Goal: Contribute content: Contribute content

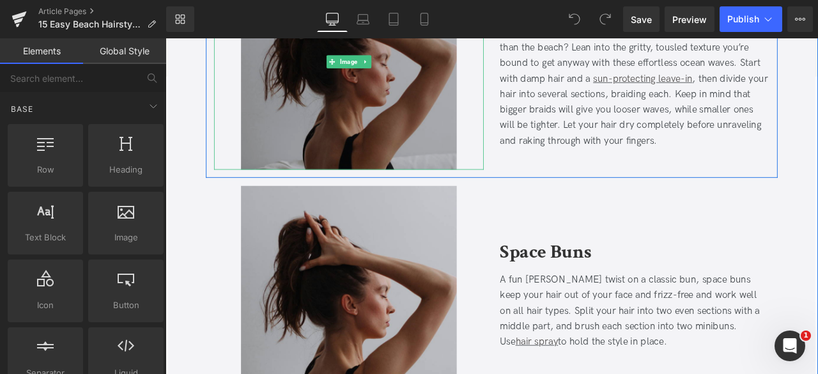
scroll to position [707, 0]
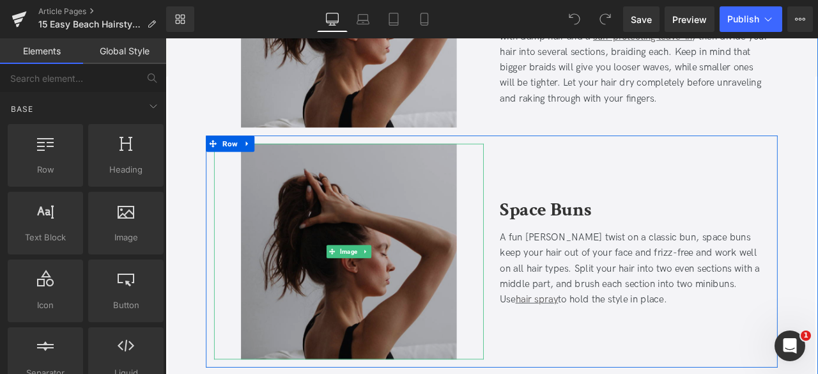
click at [330, 236] on img at bounding box center [383, 291] width 256 height 256
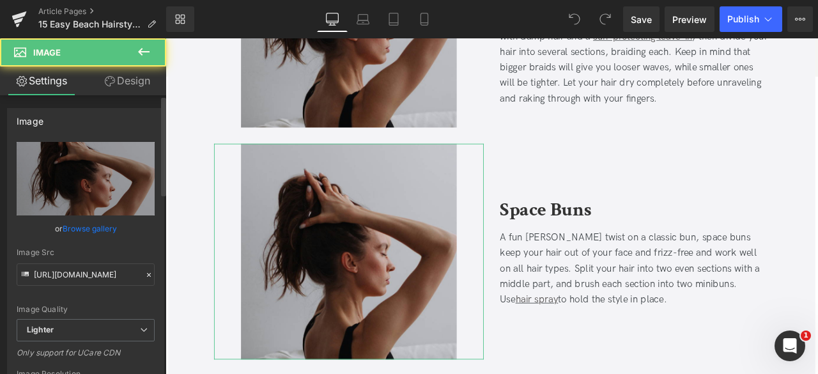
click at [111, 228] on link "Browse gallery" at bounding box center [90, 228] width 54 height 22
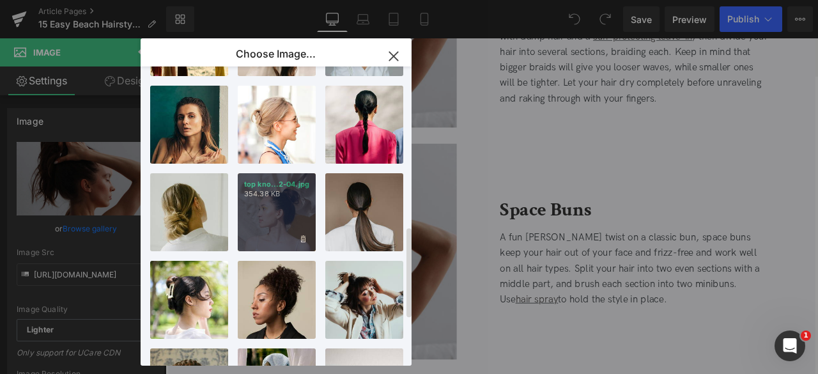
scroll to position [583, 0]
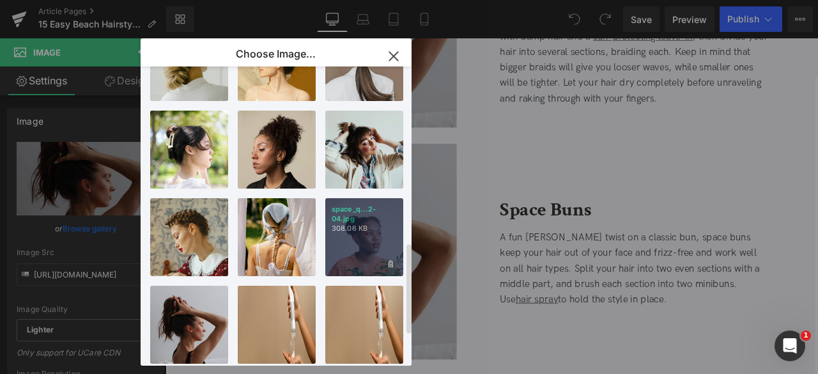
click at [358, 231] on p "308.06 KB" at bounding box center [364, 229] width 65 height 10
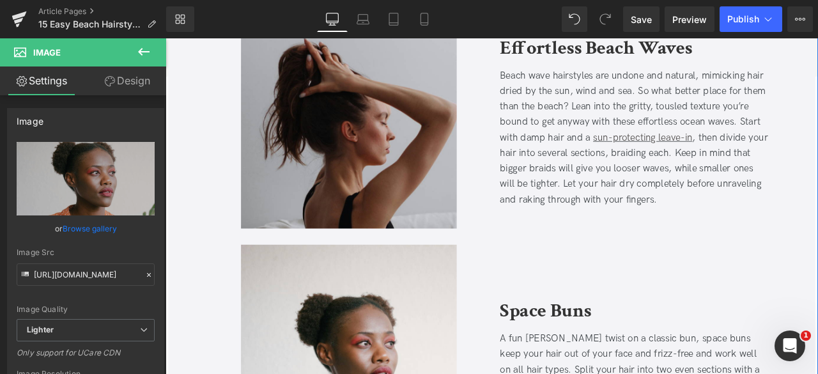
scroll to position [555, 0]
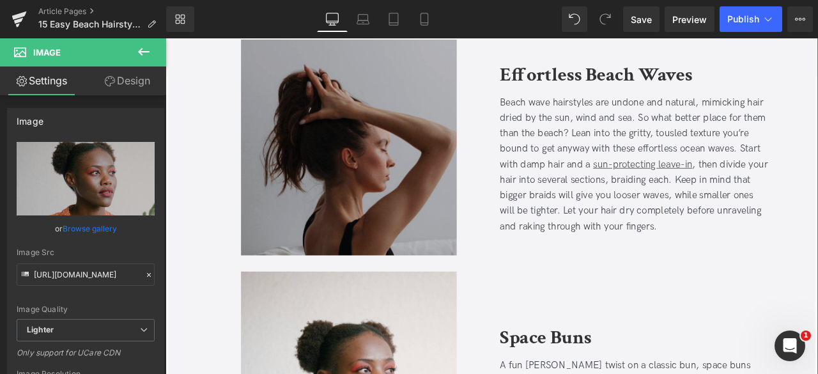
click at [376, 162] on div "Image" at bounding box center [382, 168] width 319 height 256
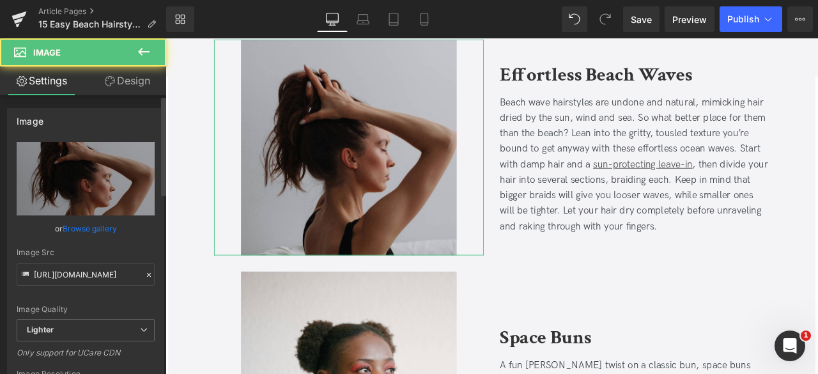
click at [98, 226] on link "Browse gallery" at bounding box center [90, 228] width 54 height 22
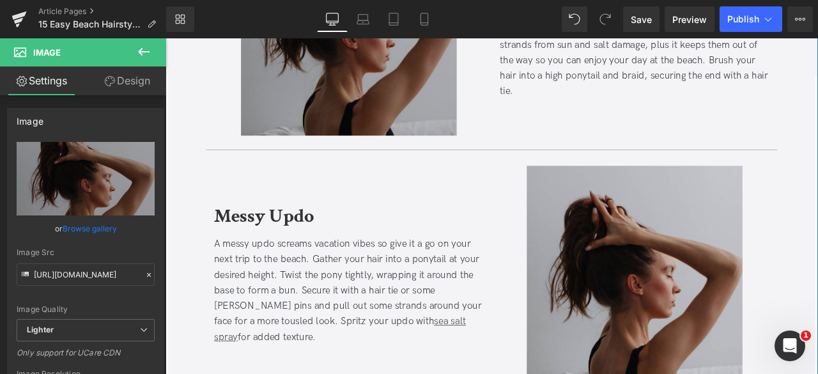
scroll to position [1274, 0]
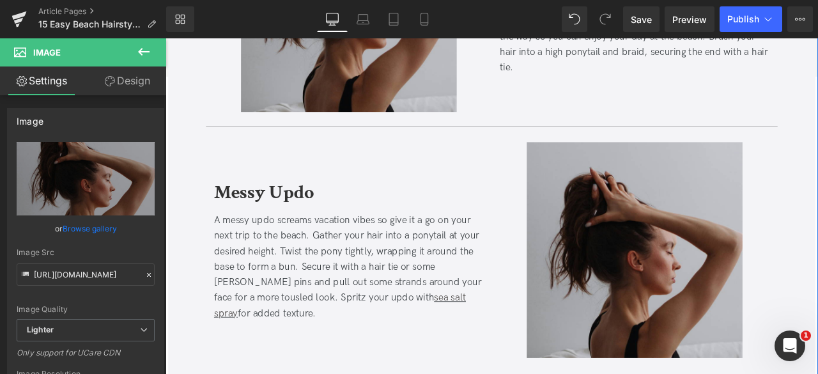
click at [703, 293] on div "Image" at bounding box center [721, 290] width 319 height 256
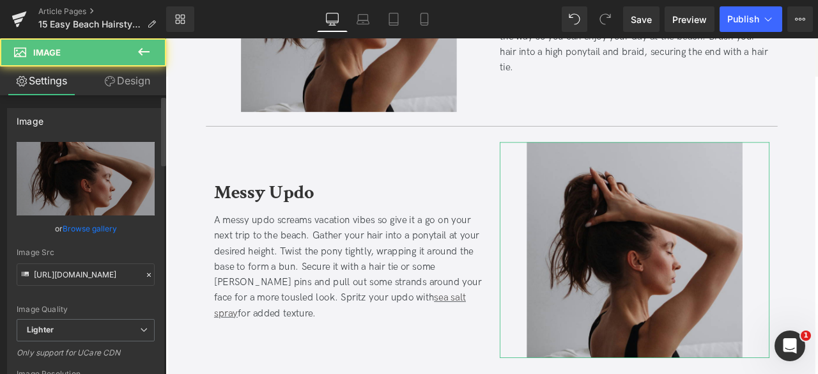
click at [96, 229] on link "Browse gallery" at bounding box center [90, 228] width 54 height 22
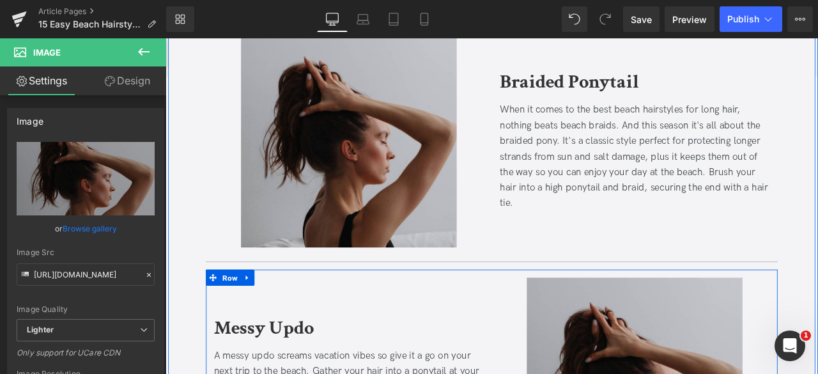
scroll to position [1113, 0]
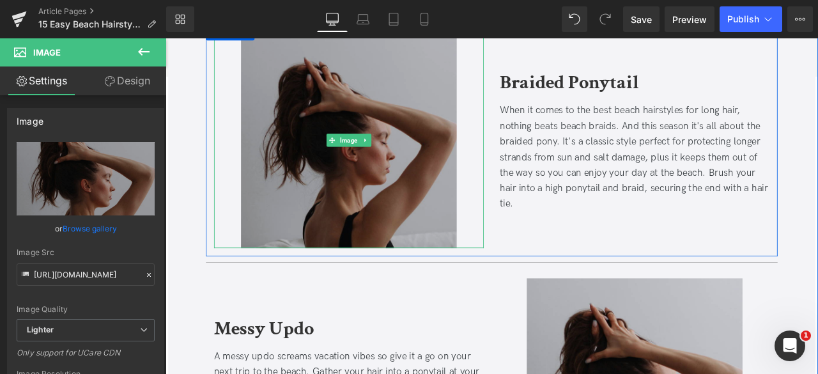
click at [363, 189] on img at bounding box center [383, 159] width 256 height 256
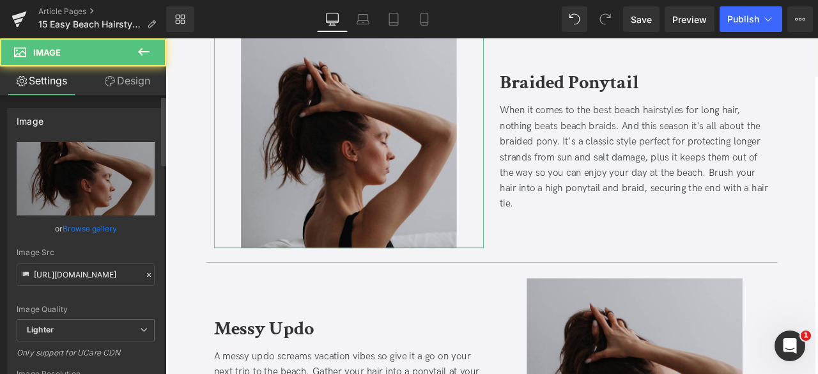
click at [114, 225] on link "Browse gallery" at bounding box center [90, 228] width 54 height 22
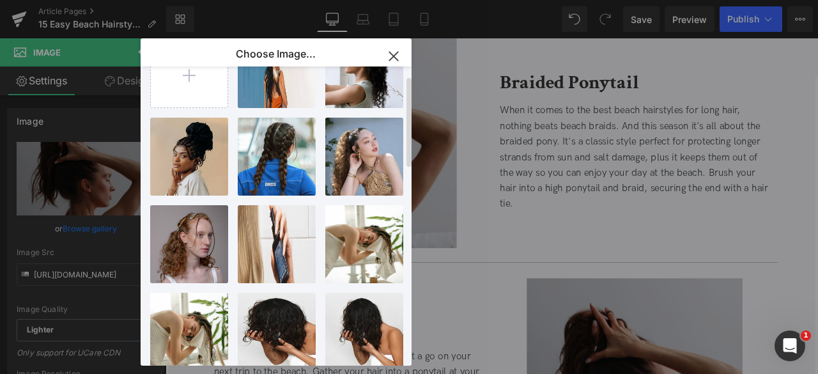
scroll to position [27, 0]
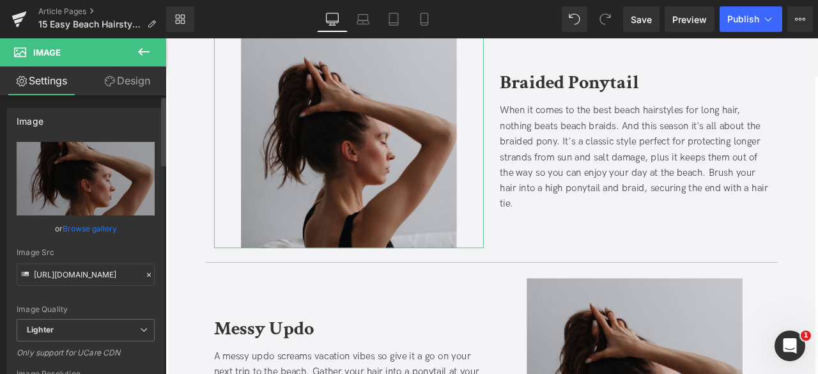
click at [95, 229] on link "Browse gallery" at bounding box center [90, 228] width 54 height 22
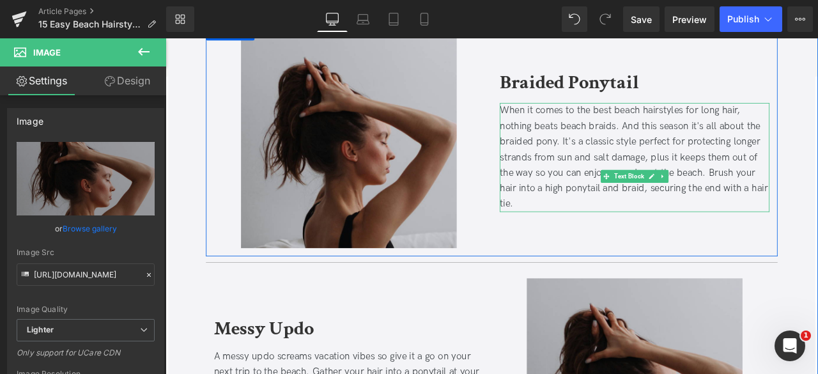
scroll to position [1280, 0]
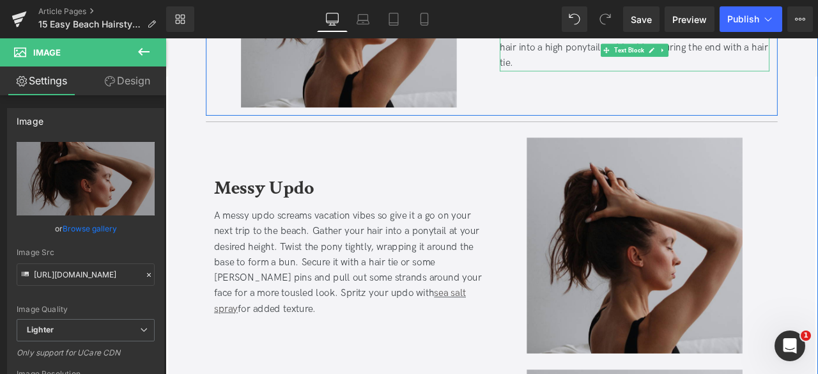
click at [611, 241] on img at bounding box center [722, 284] width 256 height 256
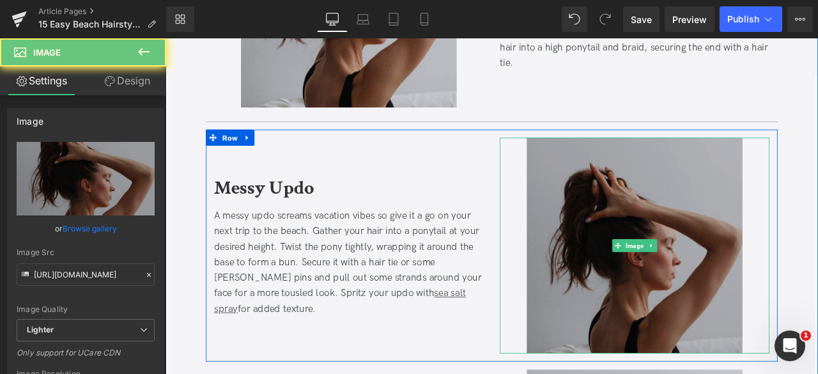
click at [663, 217] on img at bounding box center [722, 284] width 256 height 256
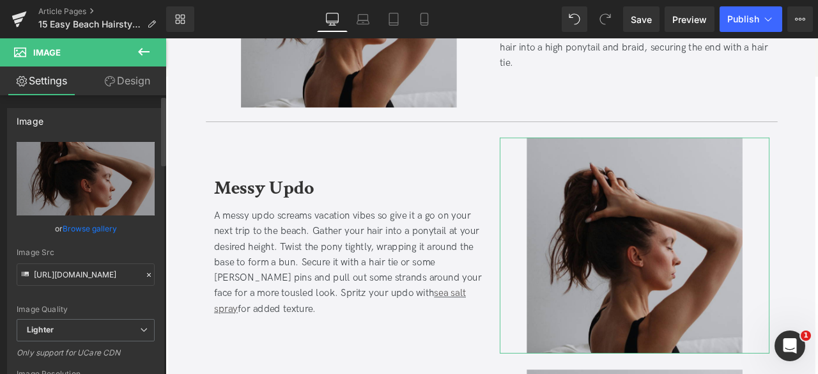
click at [72, 228] on link "Browse gallery" at bounding box center [90, 228] width 54 height 22
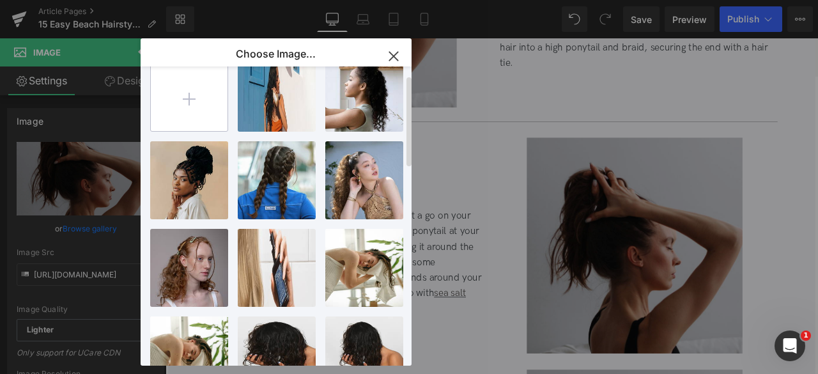
click at [210, 98] on input "file" at bounding box center [189, 92] width 77 height 77
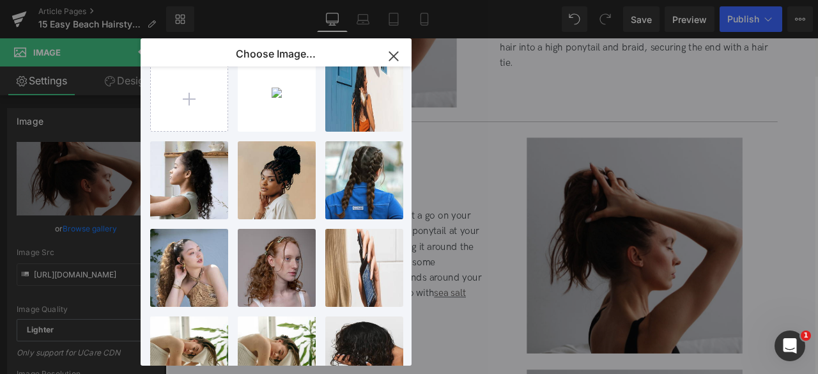
click at [73, 0] on div "You are previewing how the will restyle your page. You can not edit Elements in…" at bounding box center [409, 0] width 818 height 0
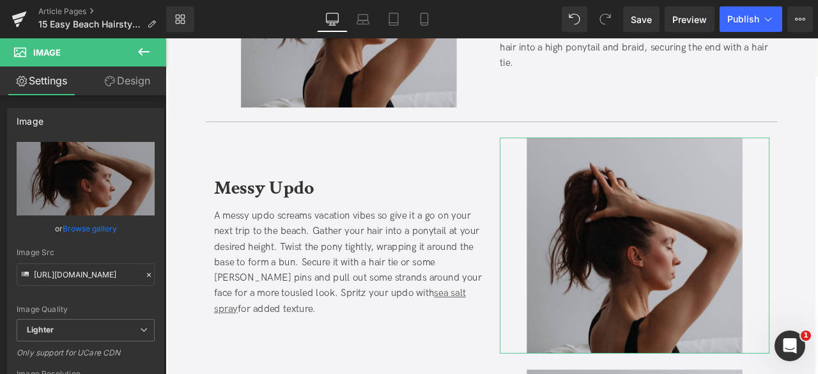
click at [73, 222] on link "Browse gallery" at bounding box center [90, 228] width 54 height 22
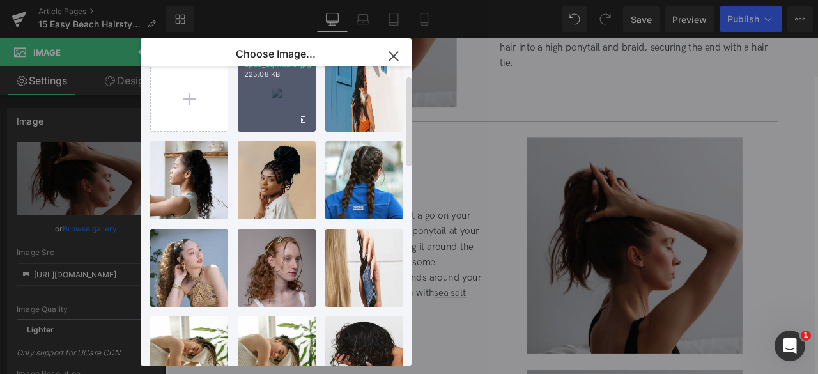
click at [261, 113] on div "updo_sq...uare.jpg 225.08 KB" at bounding box center [277, 93] width 78 height 78
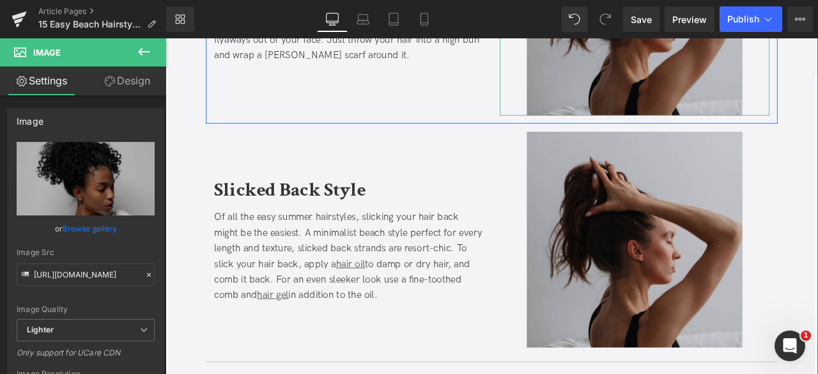
scroll to position [1837, 0]
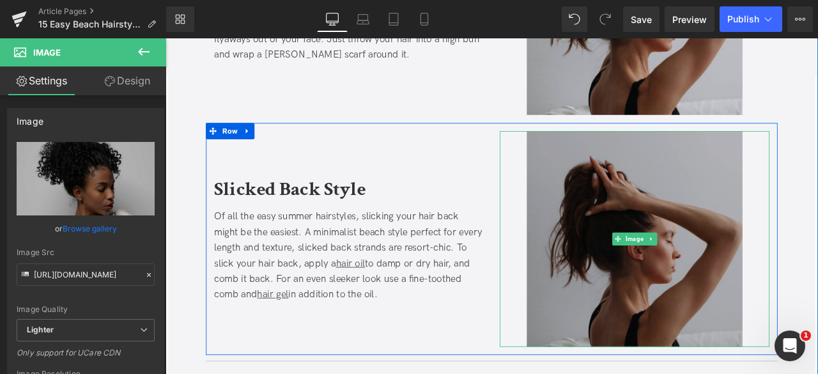
click at [666, 203] on img at bounding box center [722, 276] width 256 height 256
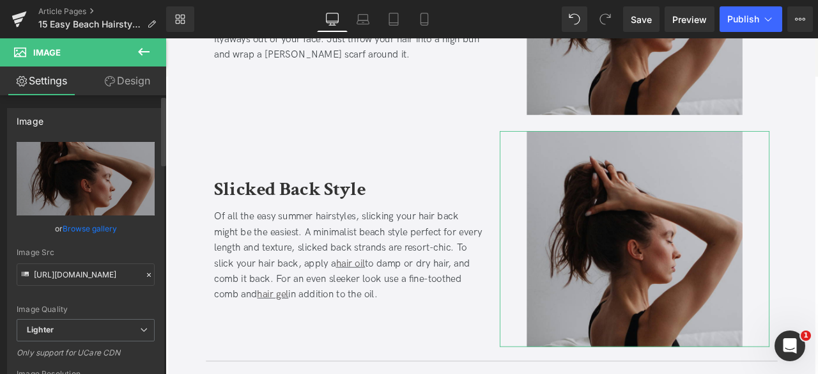
click at [100, 227] on link "Browse gallery" at bounding box center [90, 228] width 54 height 22
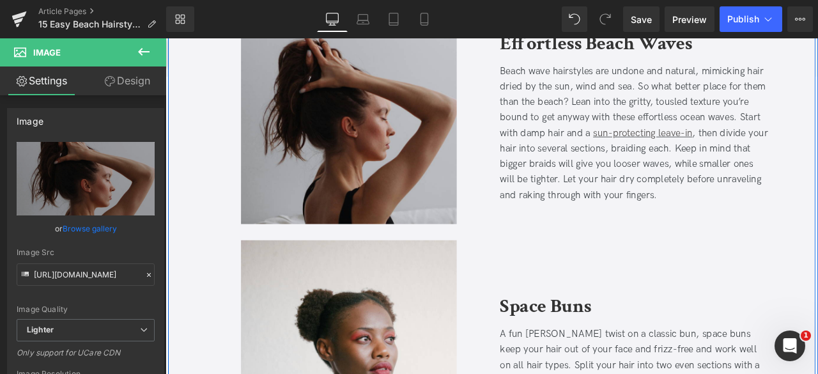
scroll to position [591, 0]
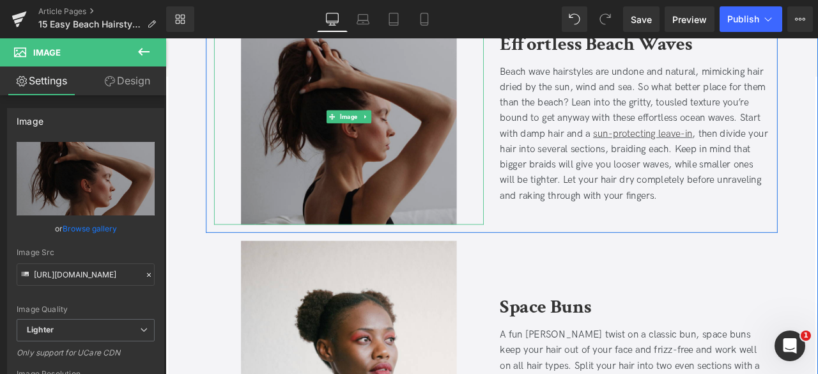
click at [360, 144] on img at bounding box center [383, 132] width 256 height 256
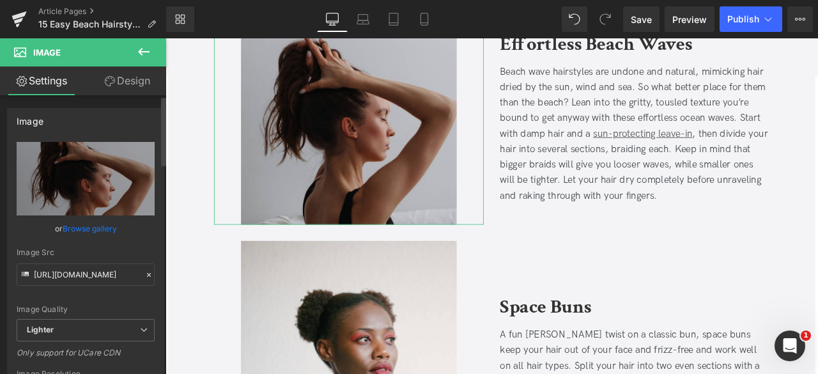
click at [101, 224] on link "Browse gallery" at bounding box center [90, 228] width 54 height 22
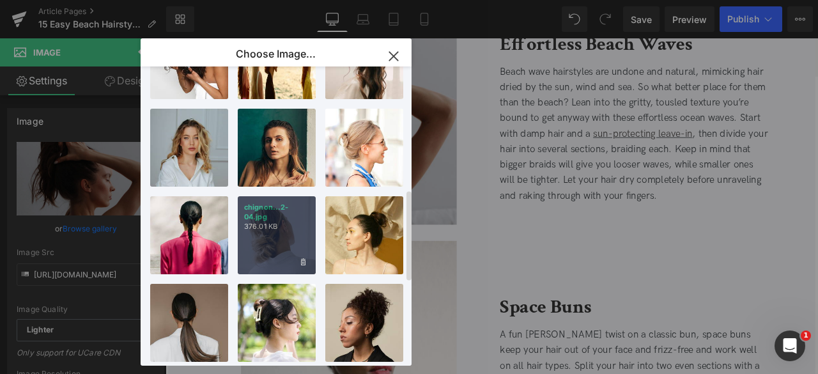
scroll to position [407, 0]
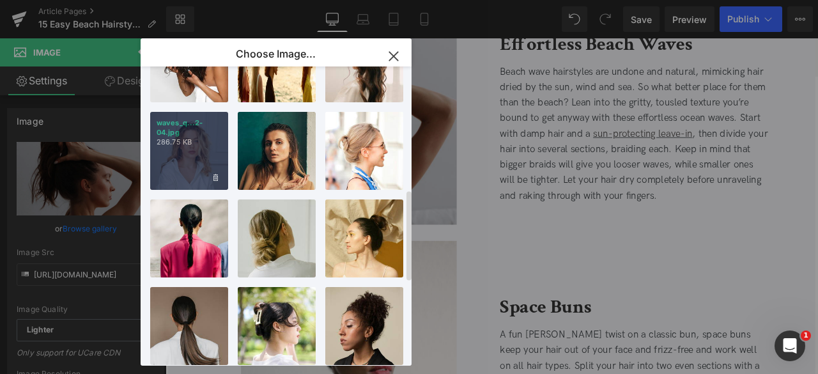
click at [199, 154] on div "waves_q...2-04.jpg 286.75 KB" at bounding box center [189, 151] width 78 height 78
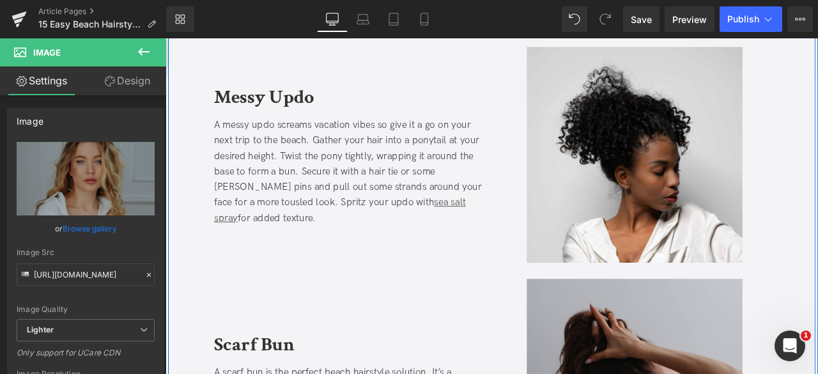
scroll to position [1388, 0]
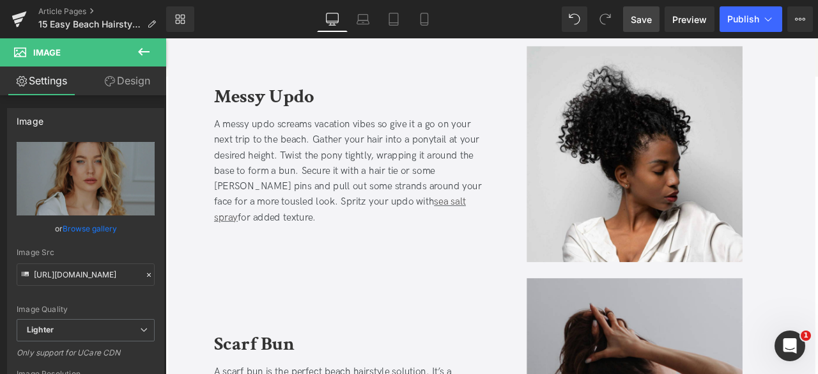
click at [637, 21] on span "Save" at bounding box center [641, 19] width 21 height 13
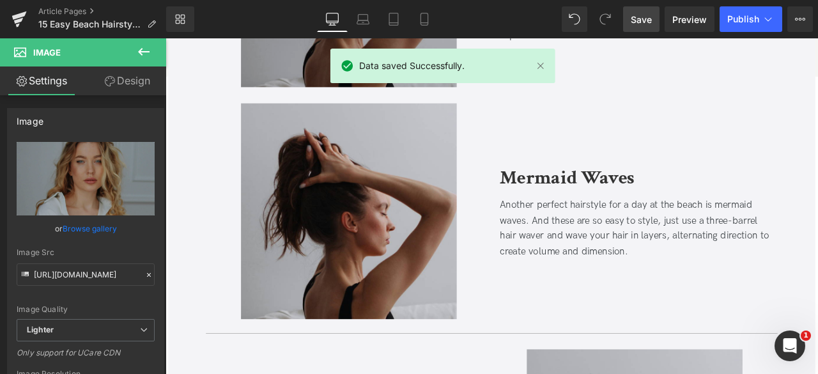
scroll to position [2701, 0]
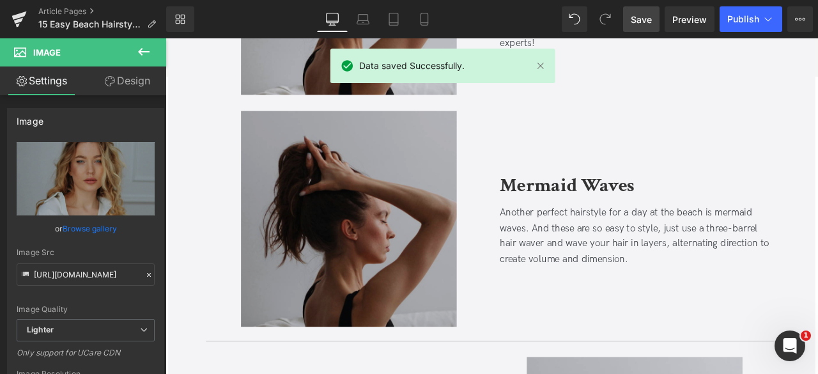
click at [414, 297] on img at bounding box center [383, 253] width 256 height 256
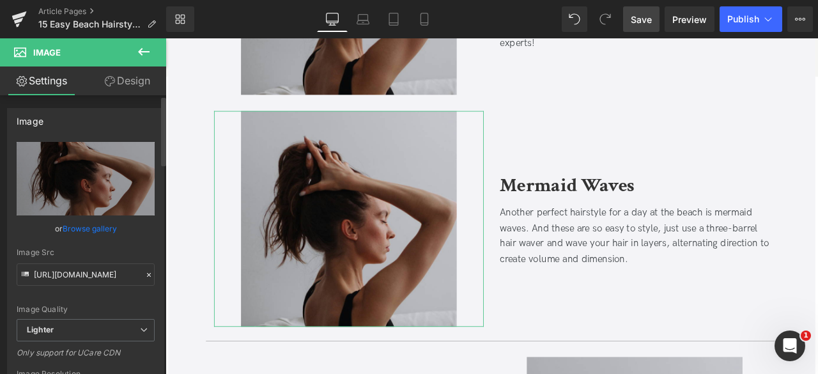
click at [96, 226] on link "Browse gallery" at bounding box center [90, 228] width 54 height 22
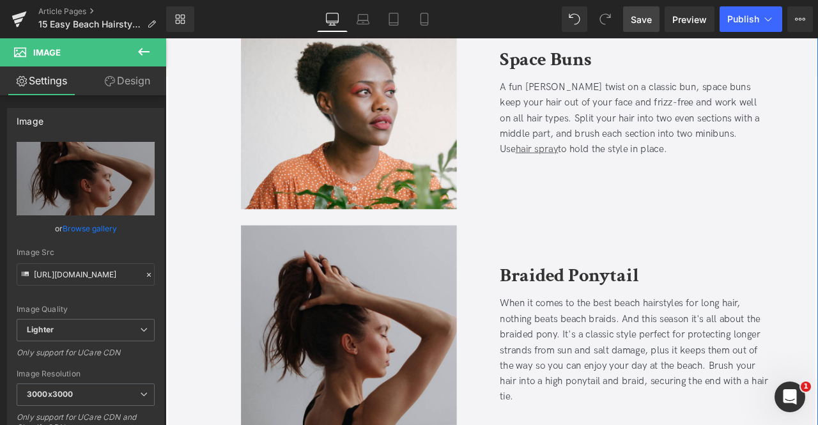
scroll to position [878, 0]
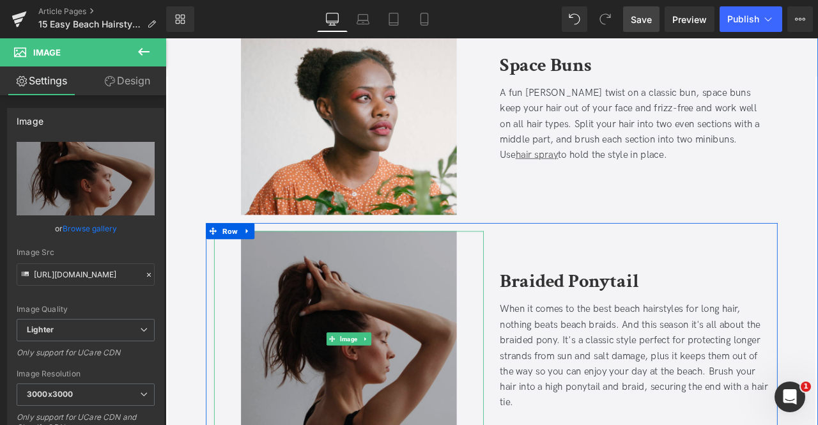
click at [360, 358] on img at bounding box center [383, 394] width 256 height 256
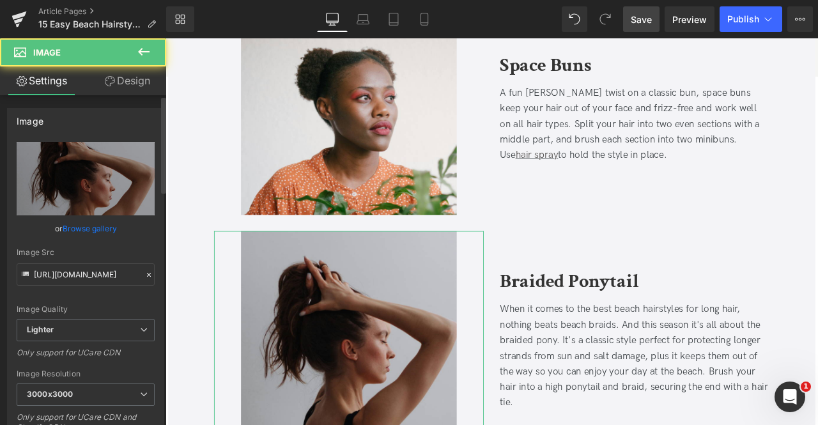
click at [66, 225] on link "Browse gallery" at bounding box center [90, 228] width 54 height 22
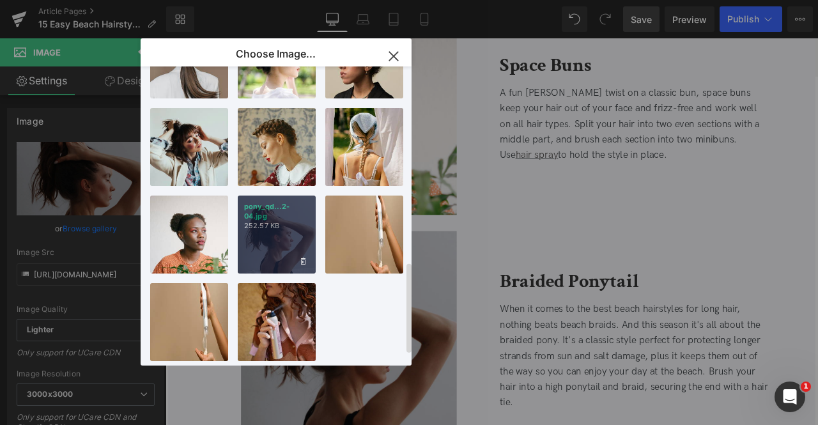
scroll to position [467, 0]
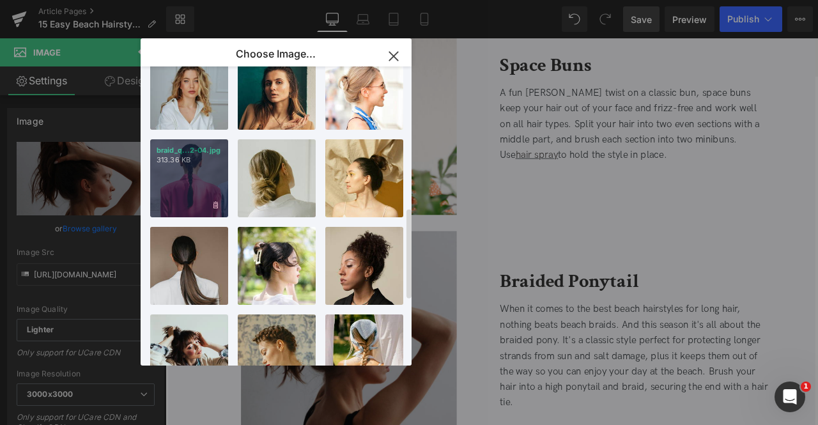
click at [194, 180] on div "braid_q...2-04.jpg 313.36 KB" at bounding box center [189, 178] width 78 height 78
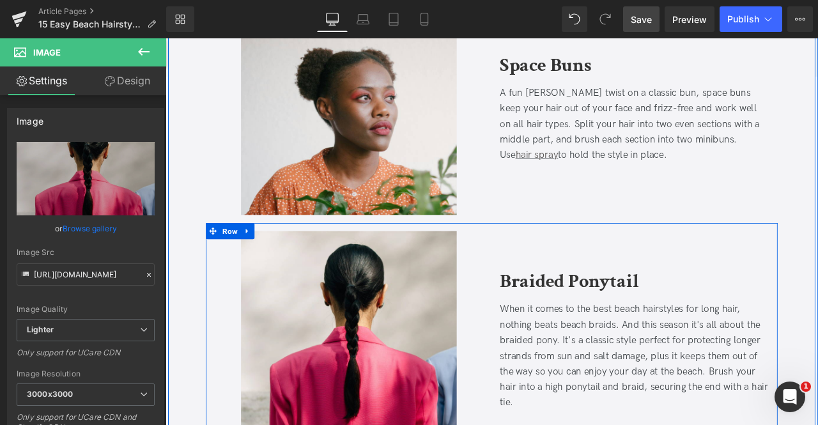
scroll to position [1013, 0]
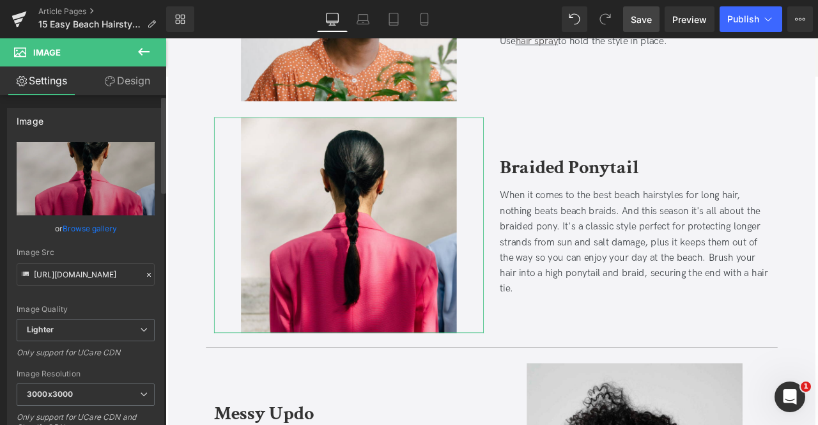
click at [78, 228] on link "Browse gallery" at bounding box center [90, 228] width 54 height 22
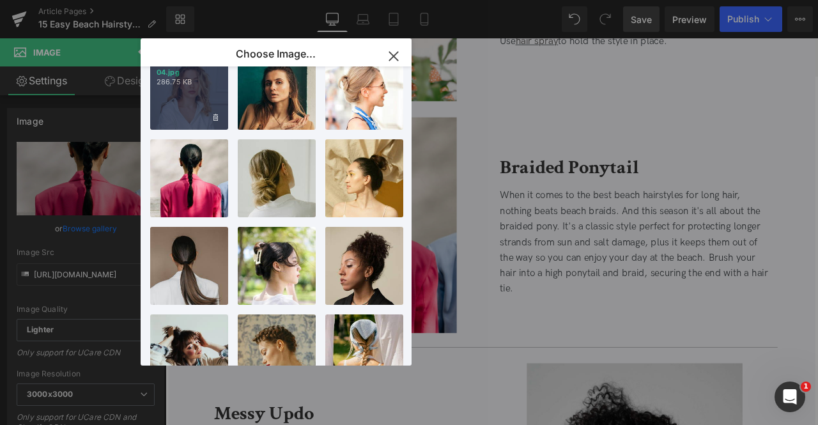
scroll to position [0, 0]
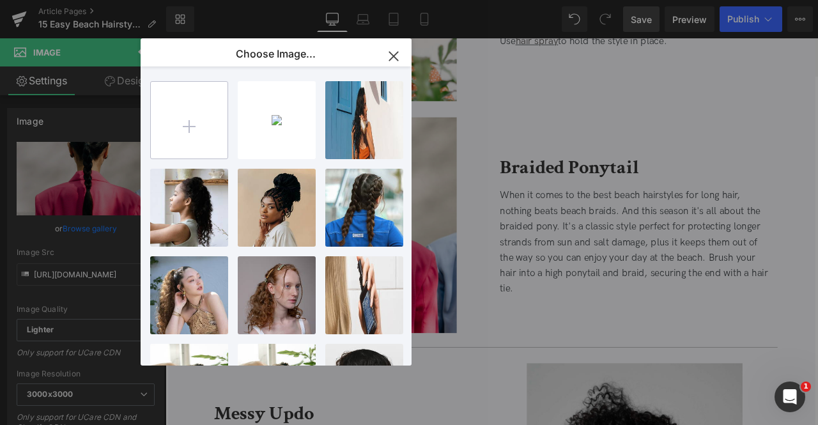
click at [179, 111] on input "file" at bounding box center [189, 120] width 77 height 77
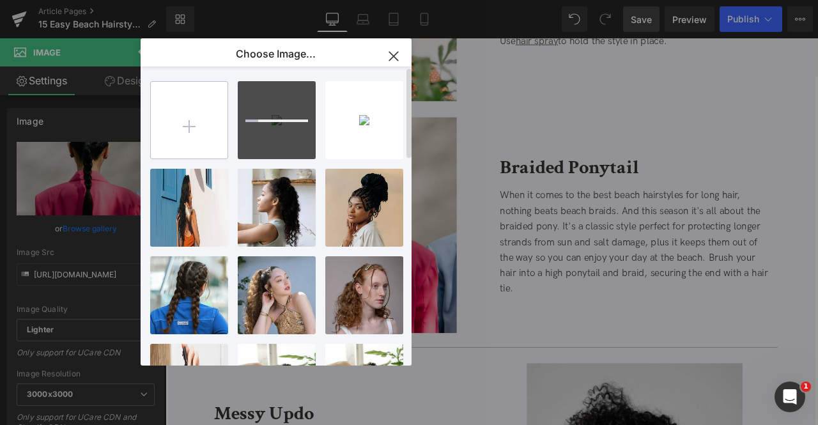
click at [187, 128] on input "file" at bounding box center [189, 120] width 77 height 77
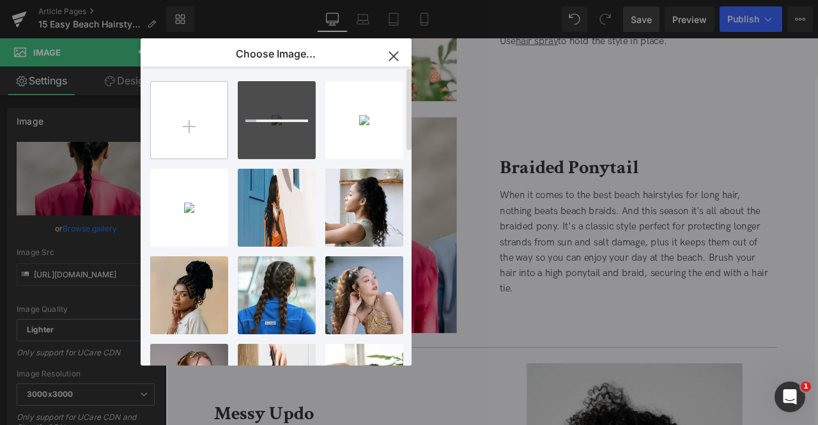
click at [192, 117] on input "file" at bounding box center [189, 120] width 77 height 77
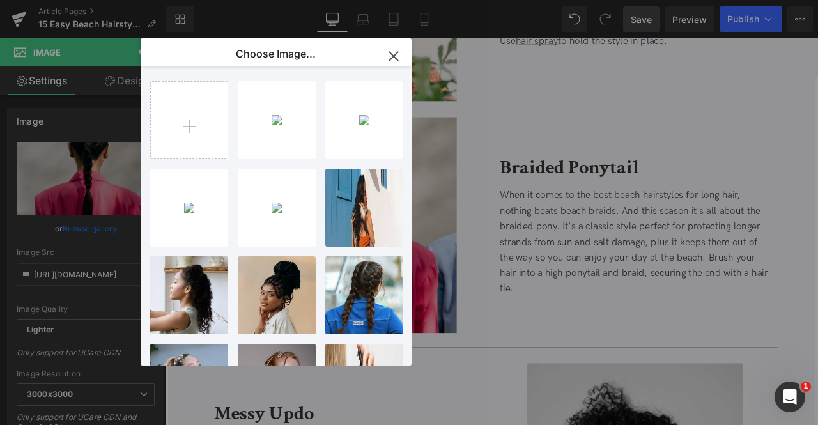
click at [96, 0] on div "You are previewing how the will restyle your page. You can not edit Elements in…" at bounding box center [409, 0] width 818 height 0
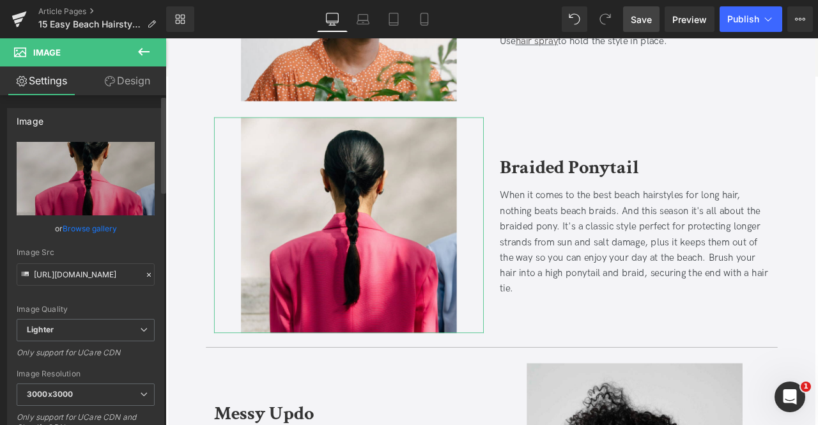
click at [86, 229] on link "Browse gallery" at bounding box center [90, 228] width 54 height 22
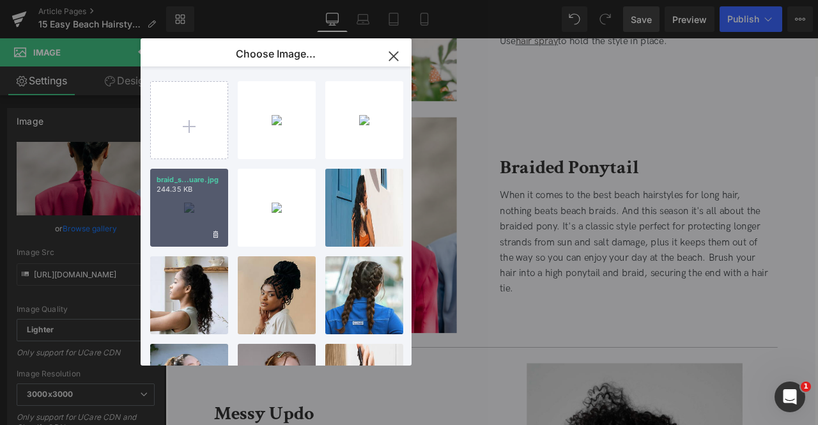
click at [196, 217] on div "braid_s...uare.jpg 244.35 KB" at bounding box center [189, 208] width 78 height 78
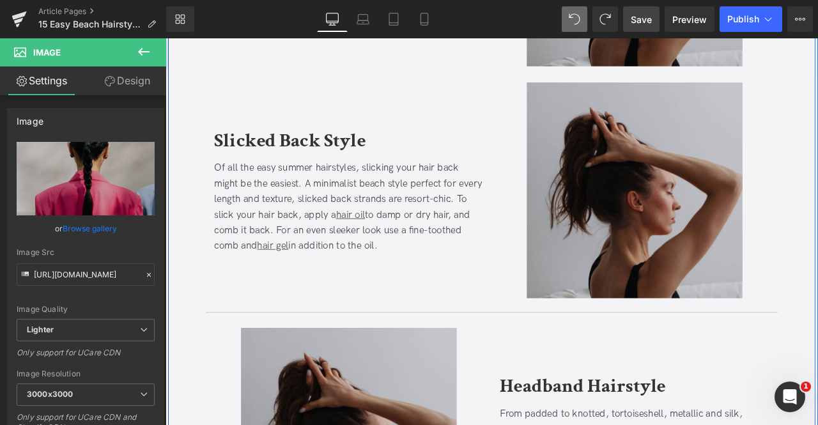
scroll to position [1905, 0]
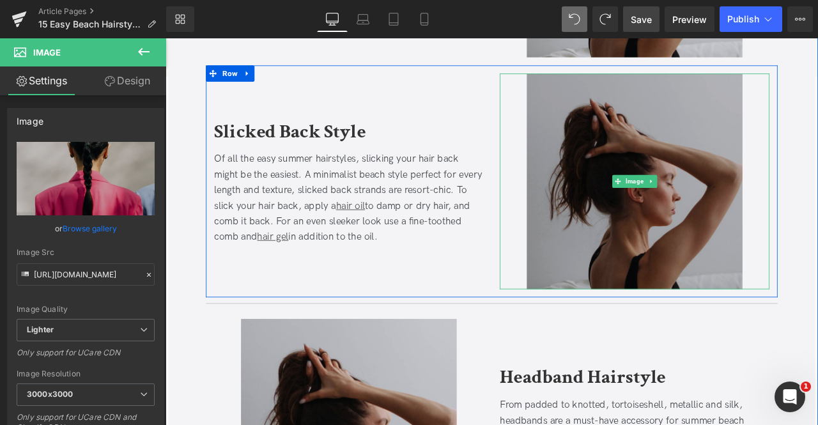
click at [649, 163] on img at bounding box center [722, 208] width 256 height 256
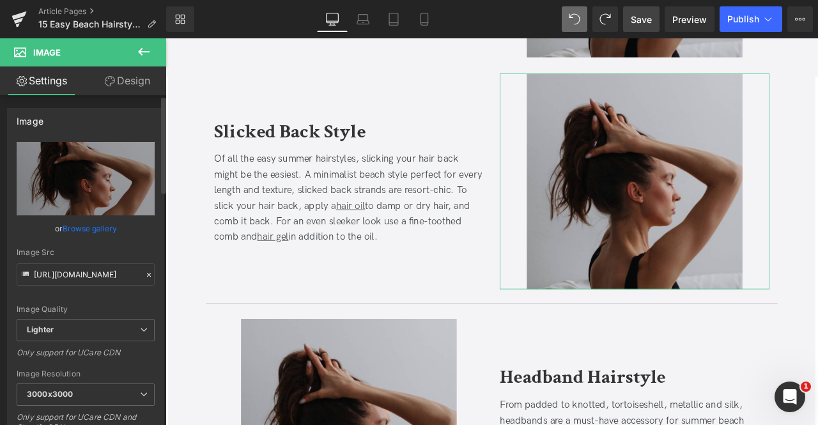
click at [70, 231] on link "Browse gallery" at bounding box center [90, 228] width 54 height 22
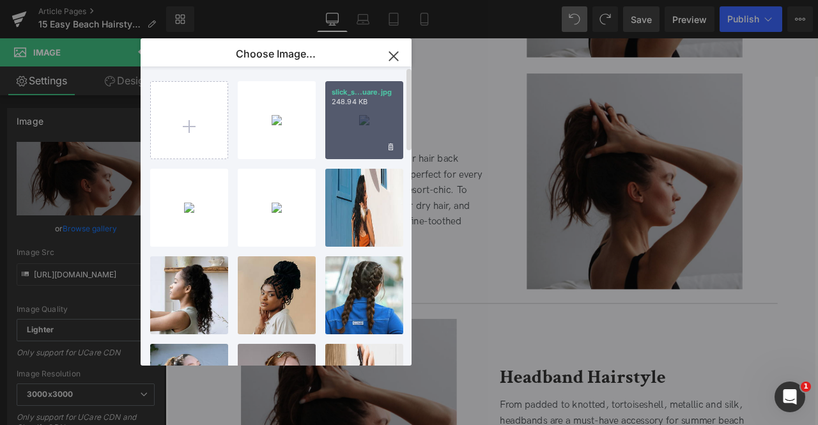
click at [365, 113] on div "slick_s...uare.jpg 248.94 KB" at bounding box center [364, 120] width 78 height 78
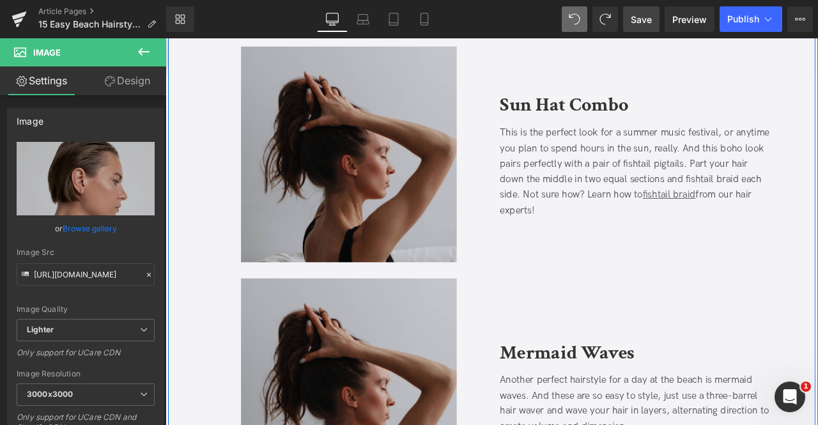
scroll to position [2724, 0]
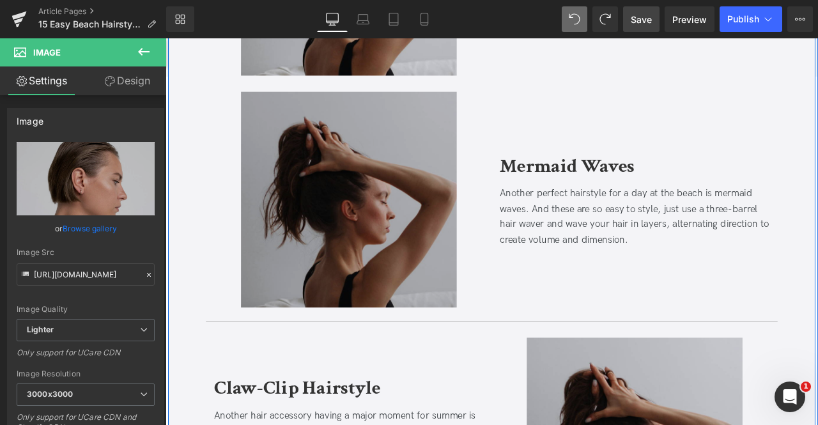
click at [354, 234] on div "Image" at bounding box center [382, 230] width 319 height 256
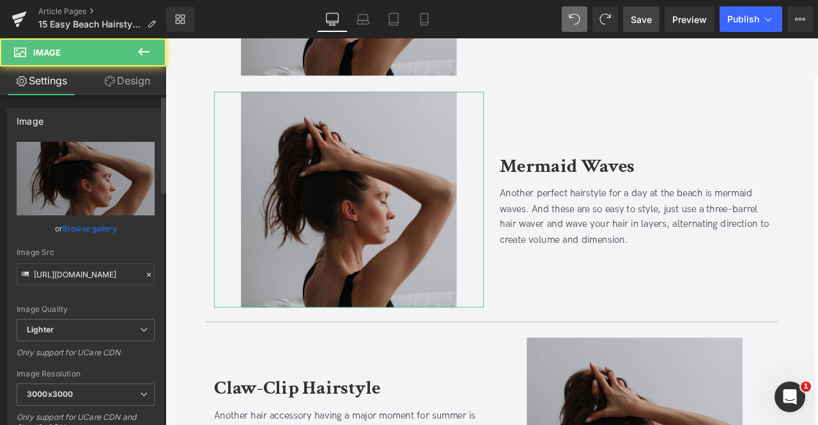
click at [100, 226] on link "Browse gallery" at bounding box center [90, 228] width 54 height 22
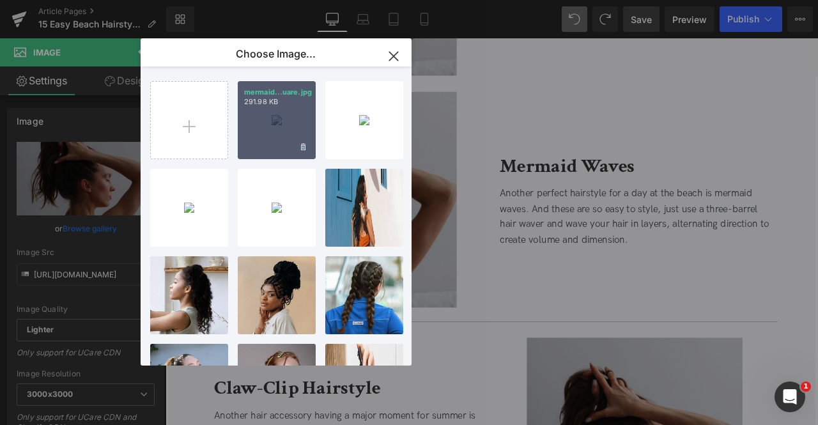
click at [295, 116] on div "mermaid...uare.jpg 291.98 KB" at bounding box center [277, 120] width 78 height 78
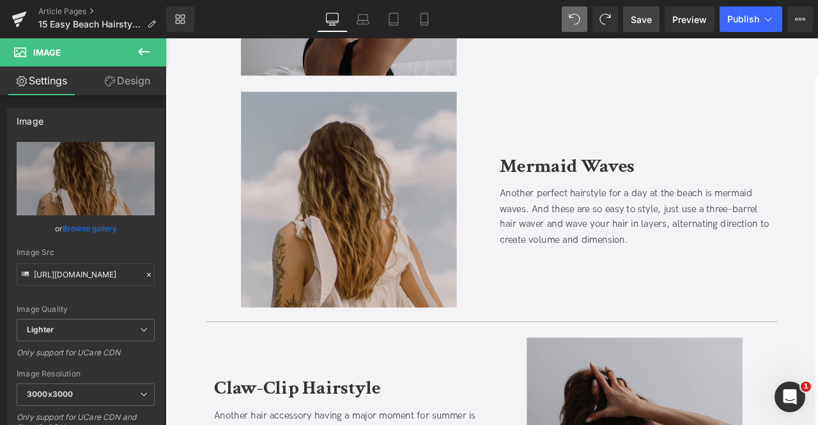
click at [631, 21] on link "Save" at bounding box center [641, 19] width 36 height 26
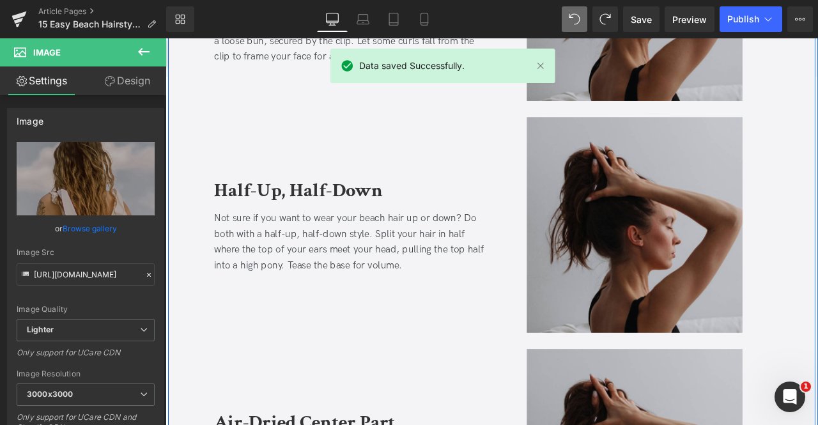
scroll to position [3243, 0]
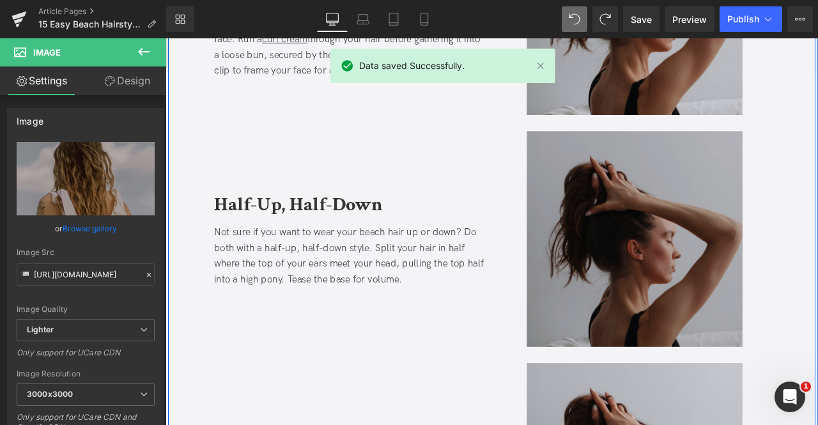
click at [632, 263] on img at bounding box center [722, 276] width 256 height 256
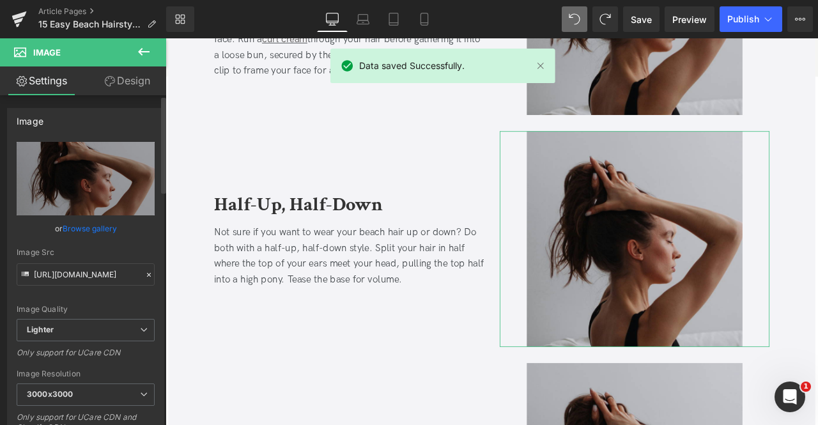
click at [95, 233] on link "Browse gallery" at bounding box center [90, 228] width 54 height 22
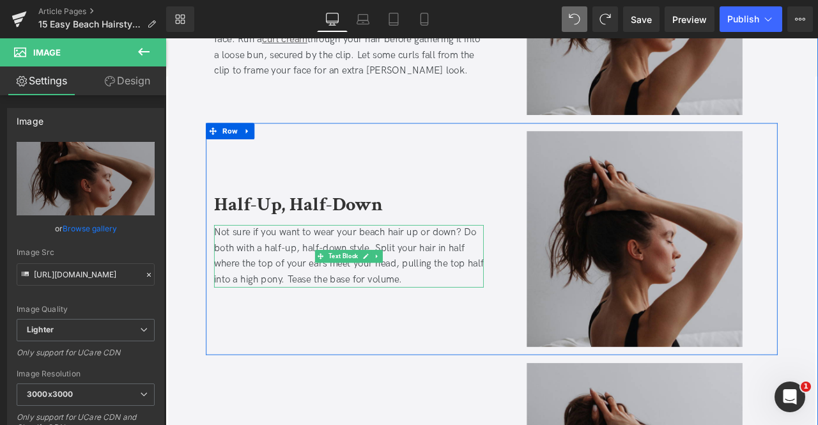
scroll to position [3064, 0]
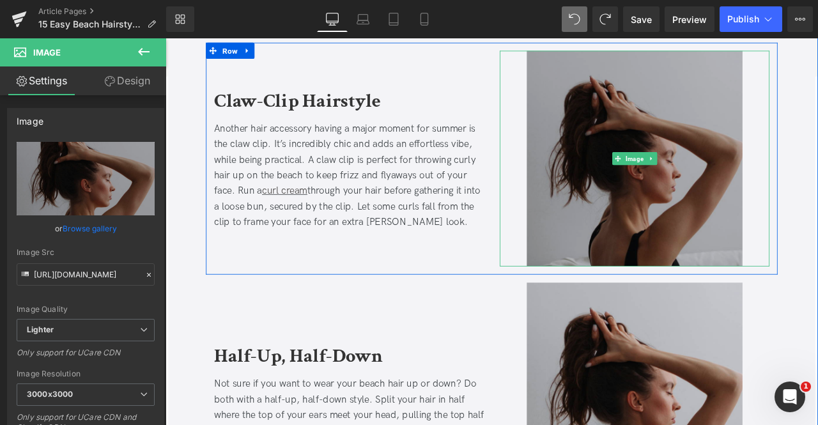
click at [619, 176] on img at bounding box center [722, 181] width 256 height 256
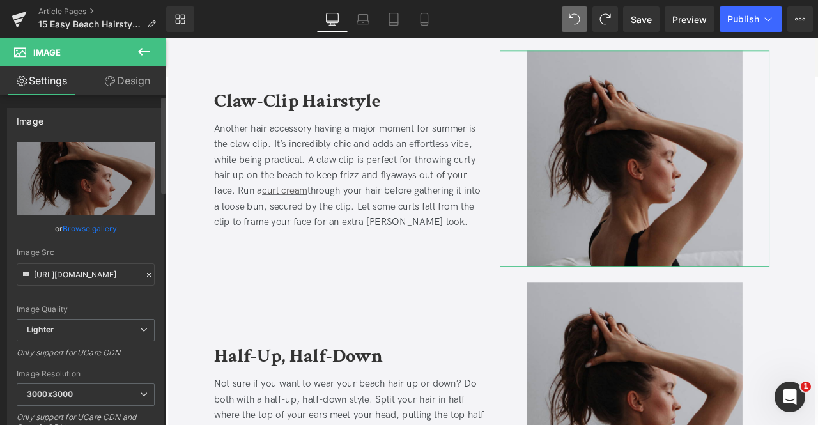
click at [109, 225] on link "Browse gallery" at bounding box center [90, 228] width 54 height 22
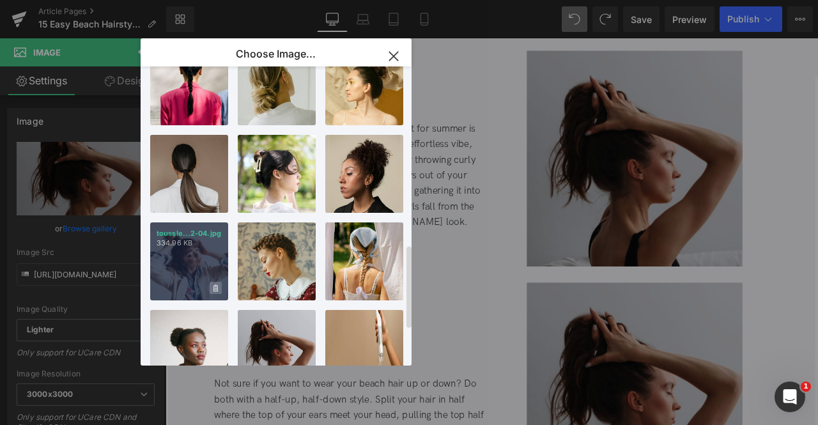
scroll to position [642, 0]
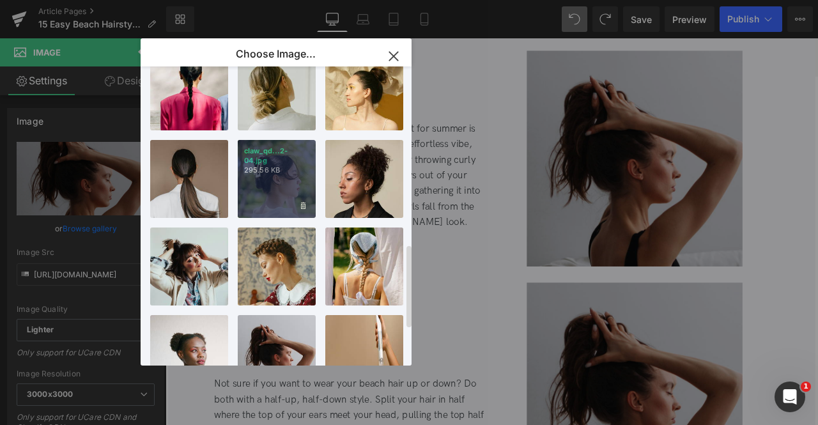
click at [263, 175] on div "claw_qd...2-04.jpg 295.56 KB" at bounding box center [277, 179] width 78 height 78
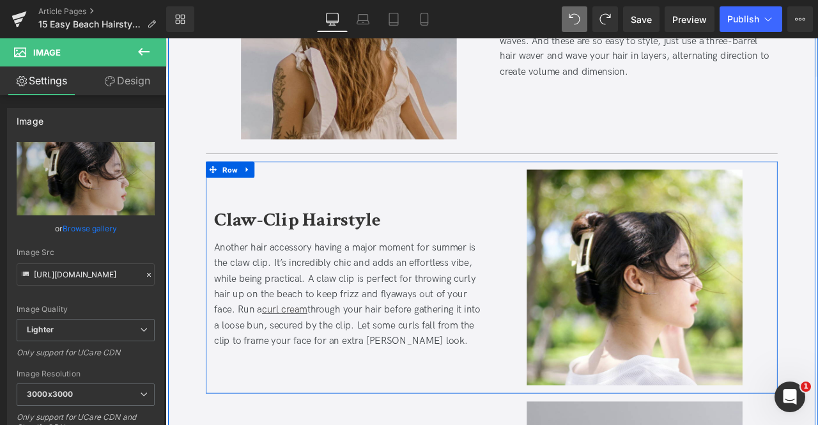
scroll to position [2921, 0]
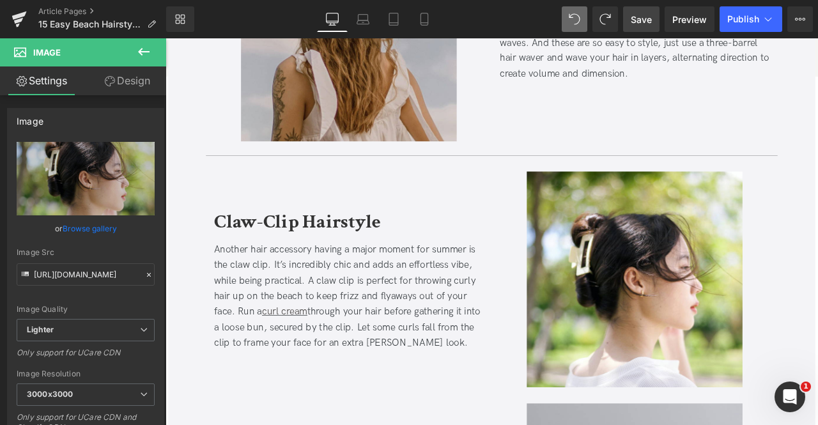
click at [648, 20] on span "Save" at bounding box center [641, 19] width 21 height 13
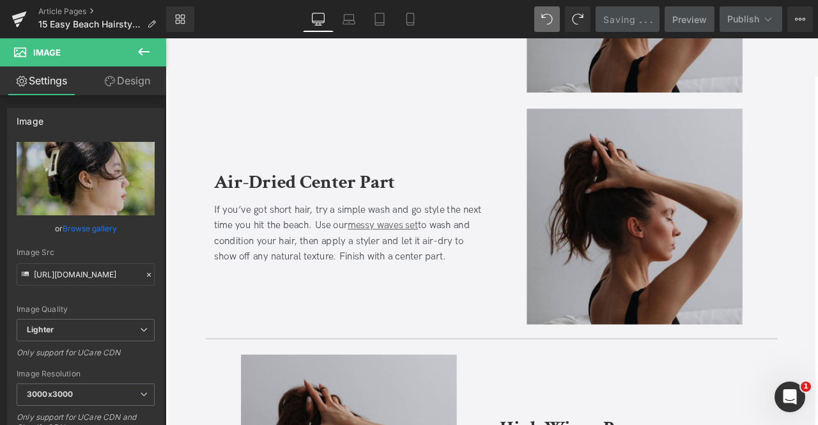
scroll to position [3551, 0]
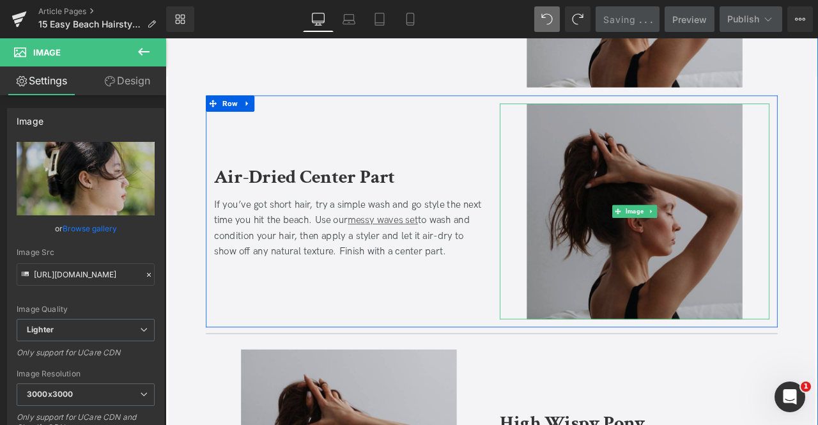
click at [635, 184] on img at bounding box center [722, 244] width 256 height 256
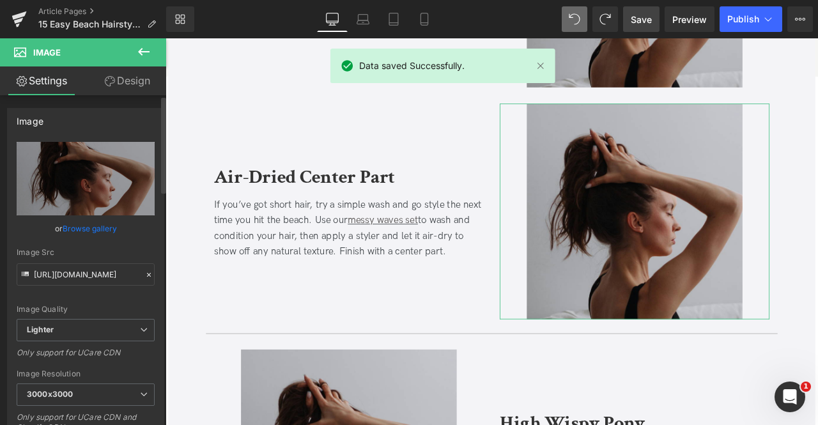
click at [92, 229] on link "Browse gallery" at bounding box center [90, 228] width 54 height 22
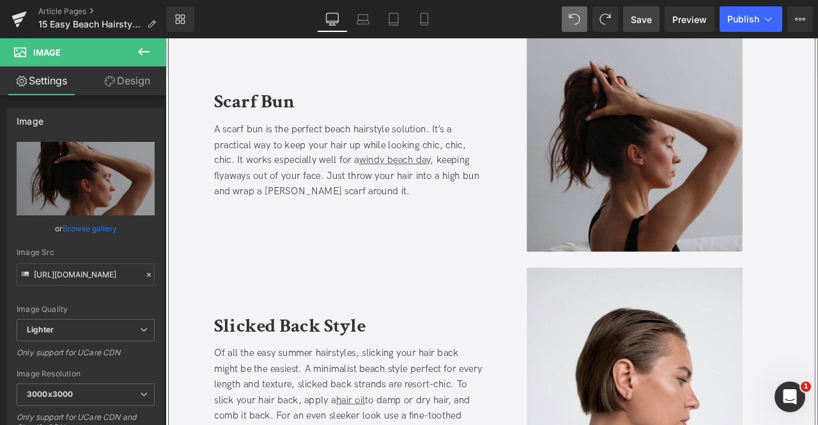
scroll to position [1652, 0]
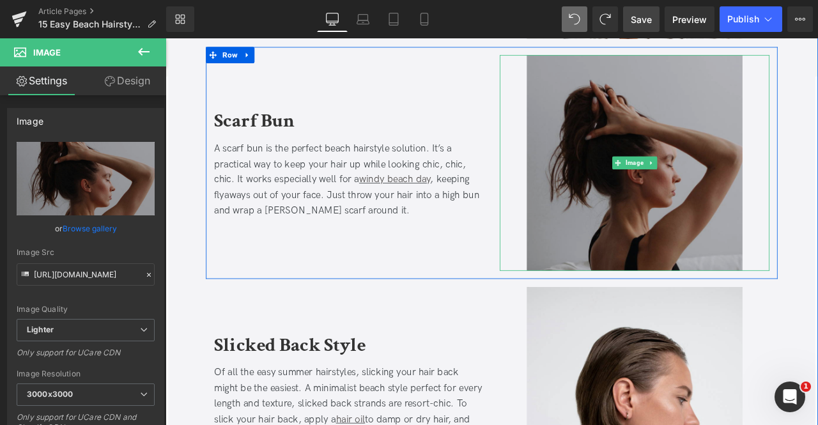
click at [680, 183] on img at bounding box center [722, 186] width 256 height 256
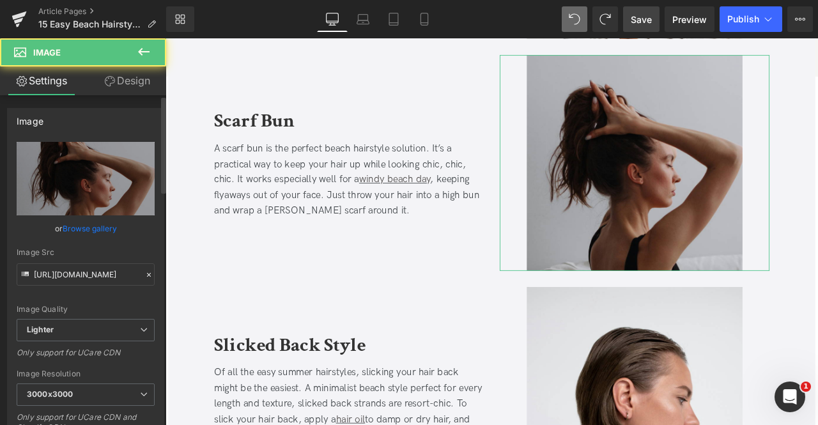
click at [75, 231] on link "Browse gallery" at bounding box center [90, 228] width 54 height 22
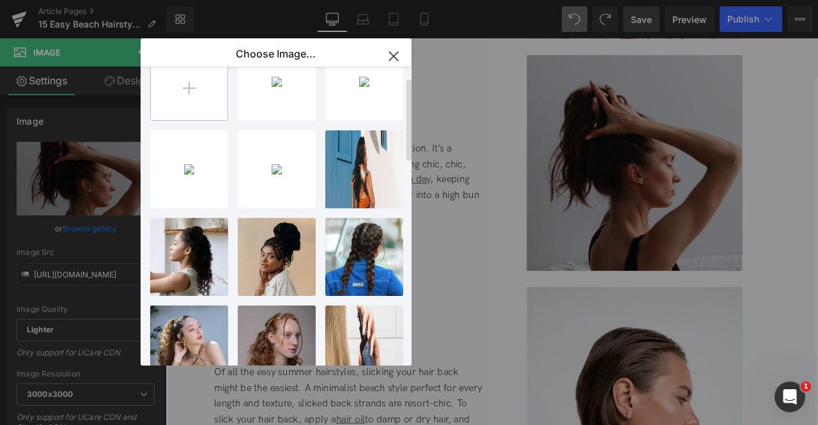
click at [178, 98] on input "file" at bounding box center [189, 81] width 77 height 77
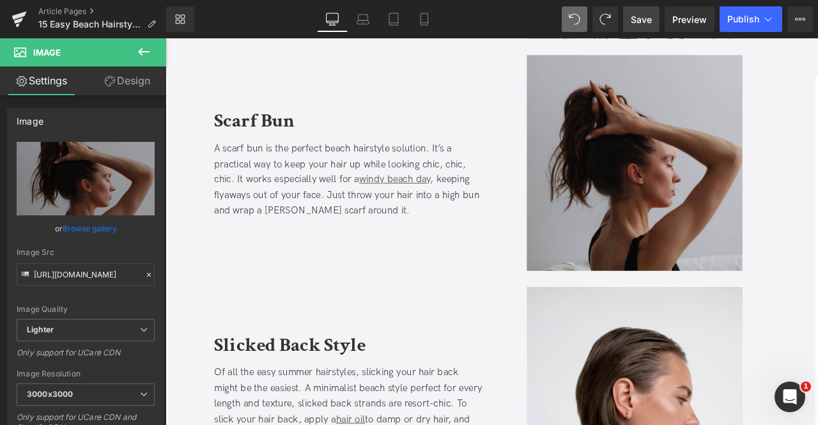
click at [129, 0] on div "You are previewing how the will restyle your page. You can not edit Elements in…" at bounding box center [409, 0] width 818 height 0
click at [98, 224] on link "Browse gallery" at bounding box center [90, 228] width 54 height 22
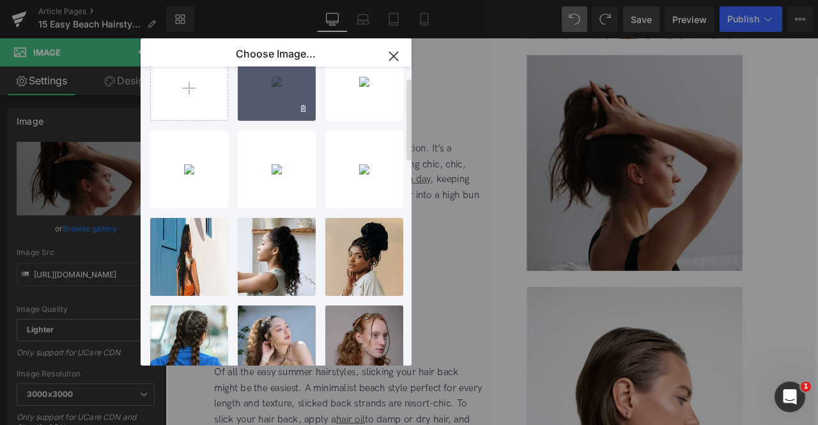
click at [265, 86] on div "scarf b...uare.jpg 248.57 KB" at bounding box center [277, 82] width 78 height 78
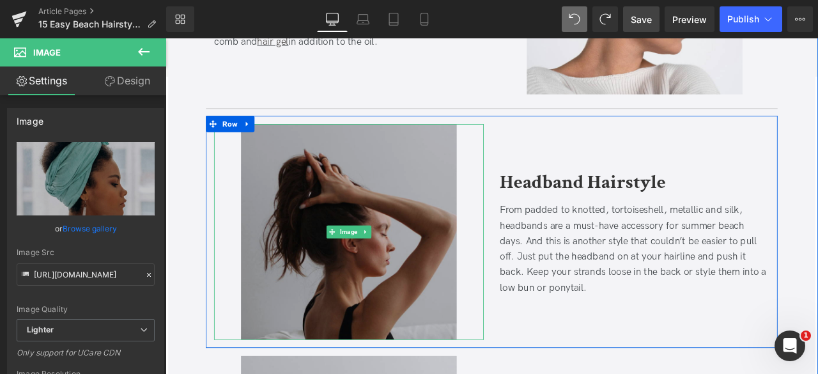
scroll to position [2216, 0]
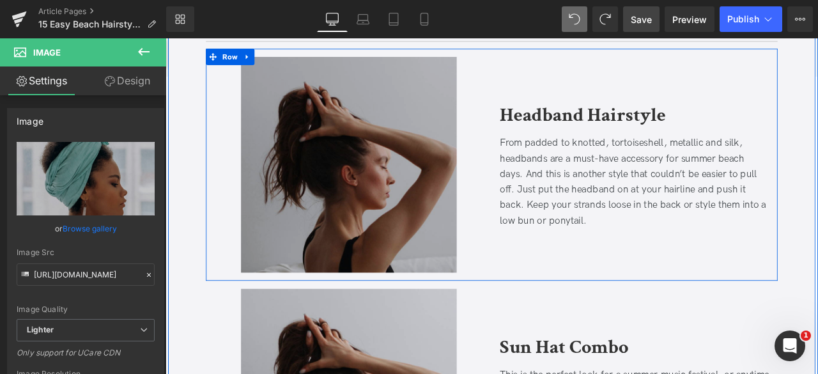
click at [323, 185] on img at bounding box center [383, 188] width 256 height 256
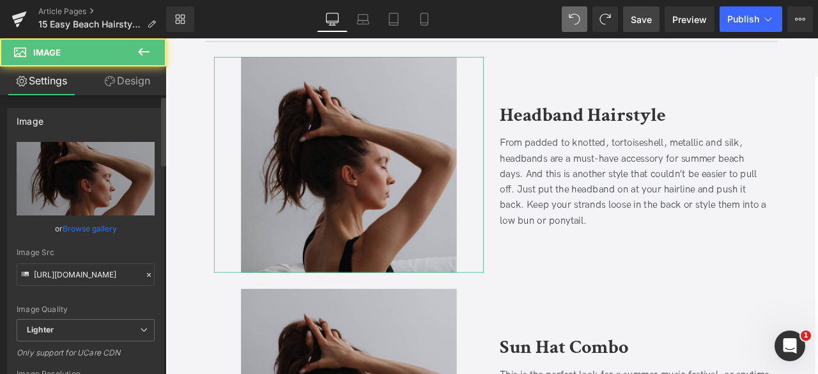
click at [92, 233] on link "Browse gallery" at bounding box center [90, 228] width 54 height 22
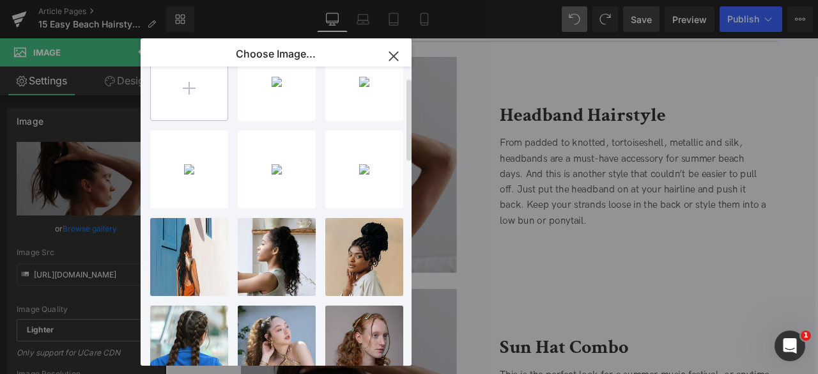
click at [176, 95] on input "file" at bounding box center [189, 81] width 77 height 77
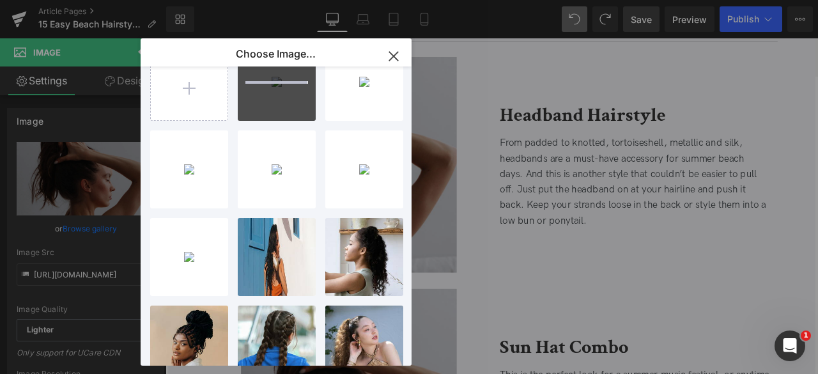
click at [83, 0] on div "You are previewing how the will restyle your page. You can not edit Elements in…" at bounding box center [409, 0] width 818 height 0
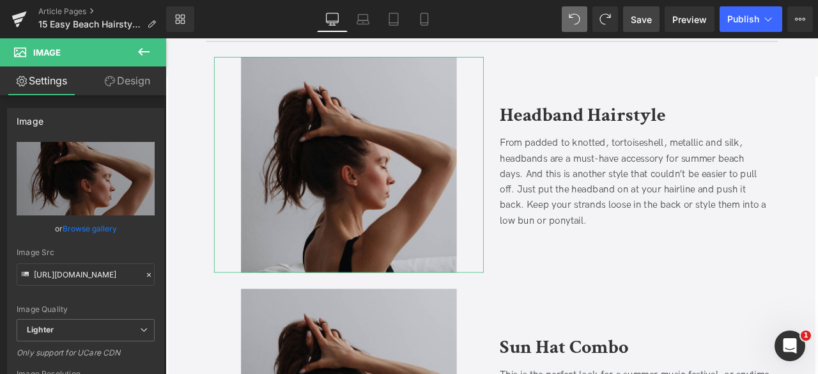
click at [83, 229] on link "Browse gallery" at bounding box center [90, 228] width 54 height 22
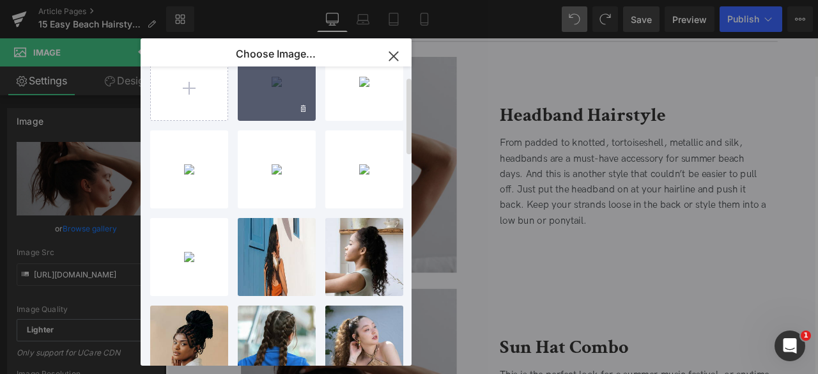
click at [259, 92] on div "headban...uare.jpg 297.94 KB" at bounding box center [277, 82] width 78 height 78
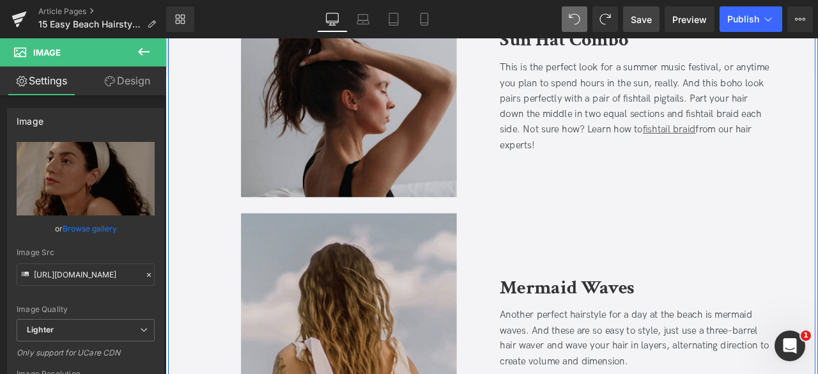
scroll to position [2453, 0]
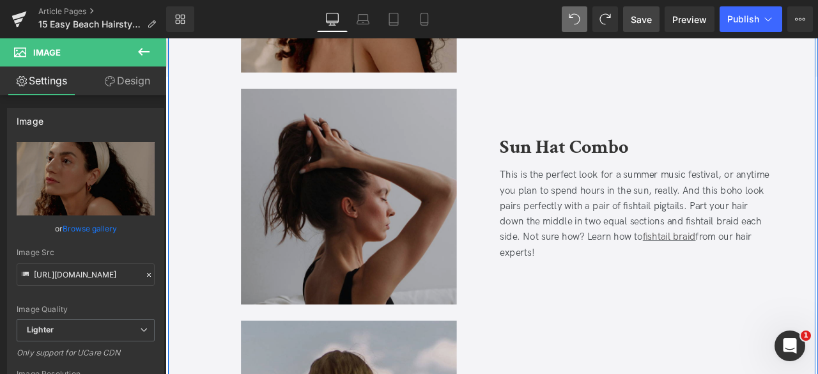
click at [351, 252] on img at bounding box center [383, 226] width 256 height 256
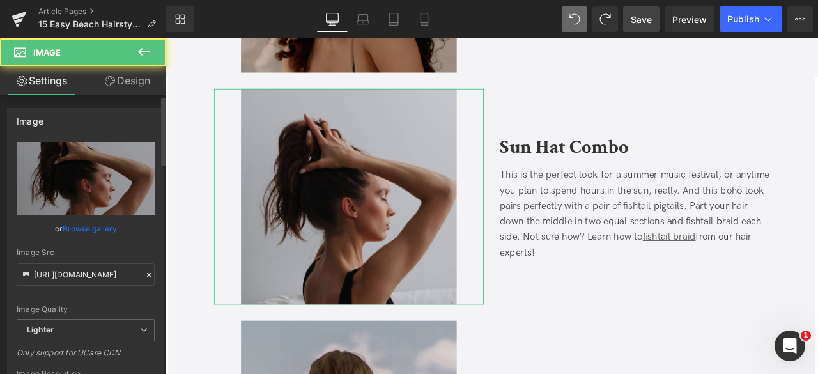
click at [100, 232] on link "Browse gallery" at bounding box center [90, 228] width 54 height 22
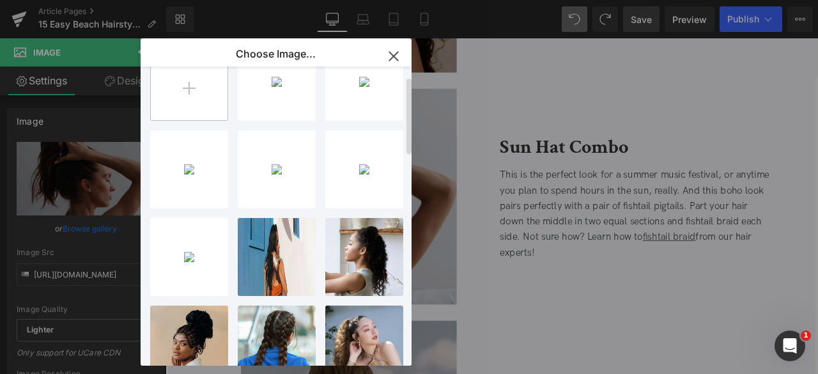
click at [189, 104] on input "file" at bounding box center [189, 81] width 77 height 77
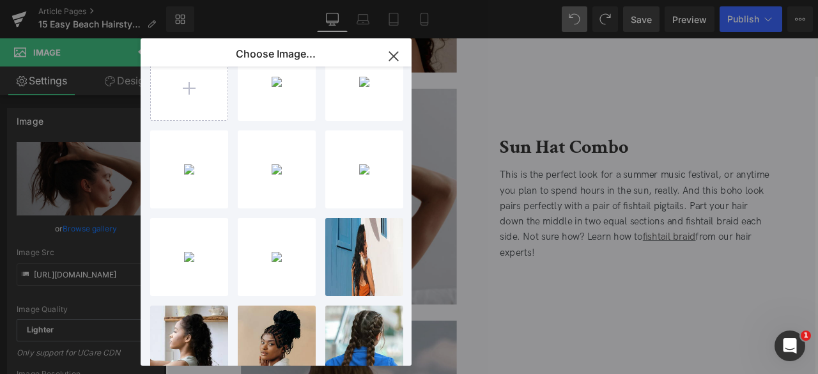
click at [99, 0] on div "You are previewing how the will restyle your page. You can not edit Elements in…" at bounding box center [409, 0] width 818 height 0
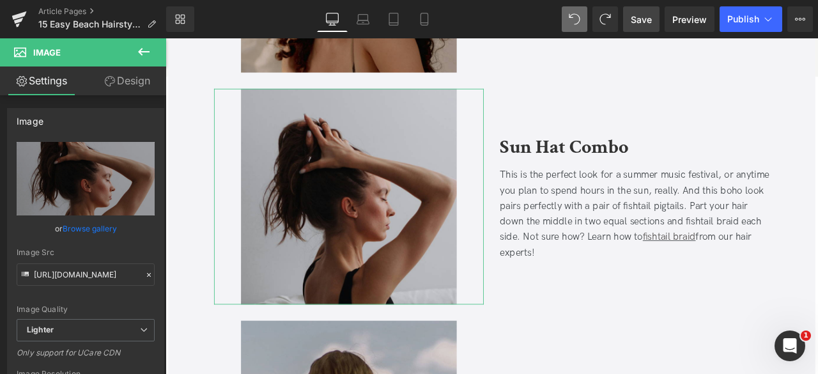
click at [99, 227] on link "Browse gallery" at bounding box center [90, 228] width 54 height 22
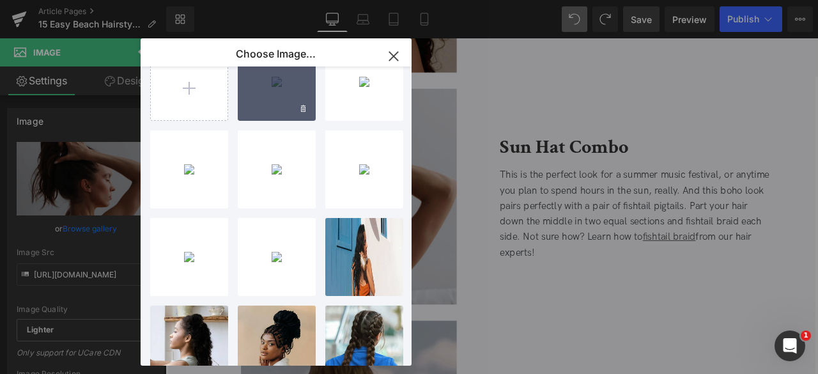
click at [263, 96] on div "sunhat_...uare.jpg 418.29 KB" at bounding box center [277, 82] width 78 height 78
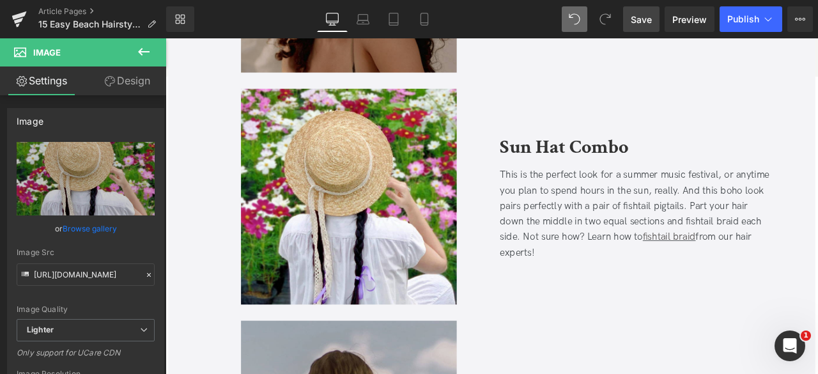
drag, startPoint x: 650, startPoint y: 18, endPoint x: 600, endPoint y: 387, distance: 372.1
click at [650, 18] on span "Save" at bounding box center [641, 19] width 21 height 13
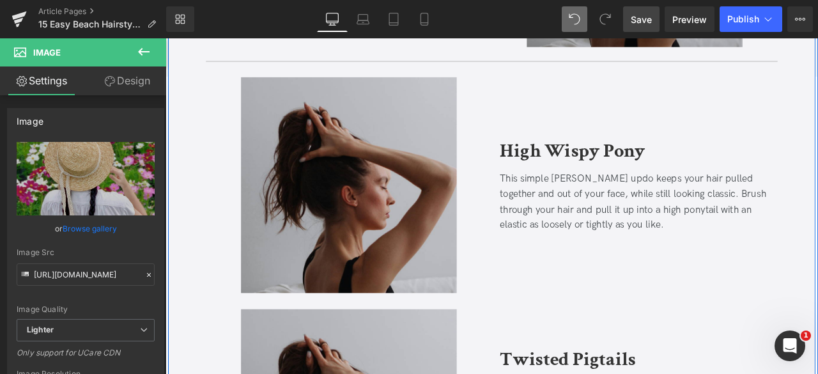
scroll to position [3931, 0]
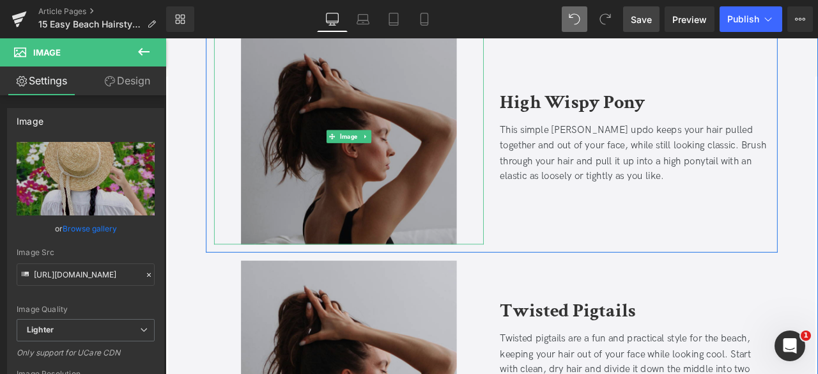
click at [313, 144] on img at bounding box center [383, 155] width 256 height 256
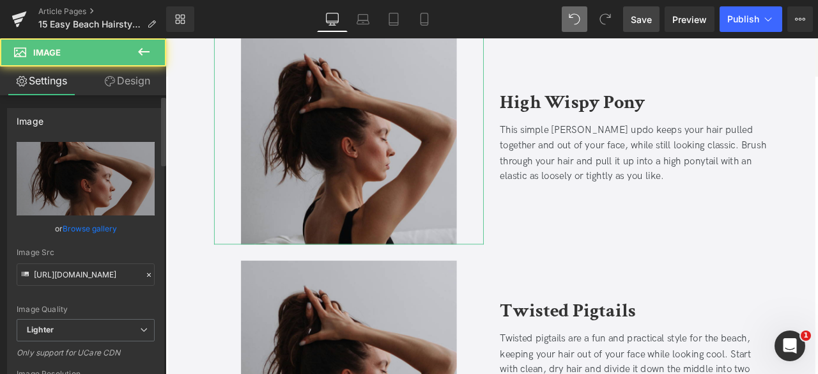
click at [92, 226] on link "Browse gallery" at bounding box center [90, 228] width 54 height 22
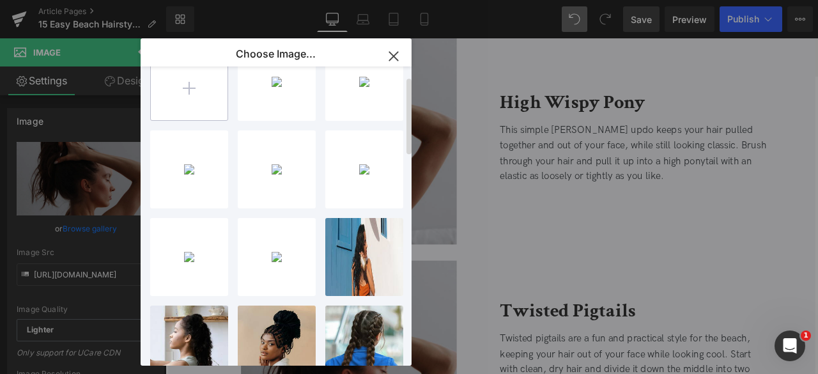
click at [178, 86] on input "file" at bounding box center [189, 81] width 77 height 77
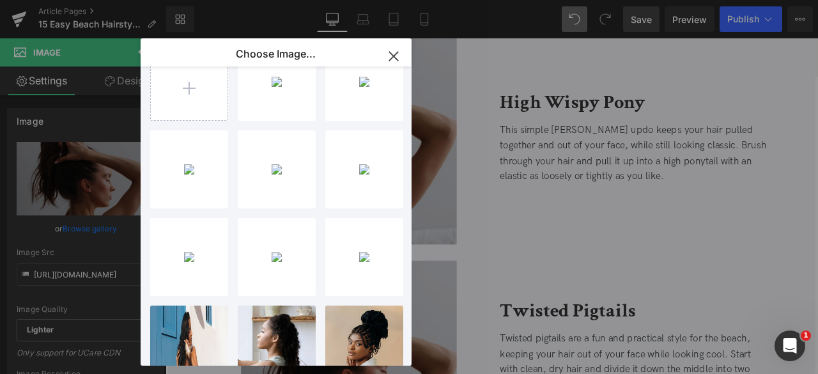
click at [105, 0] on div "You are previewing how the will restyle your page. You can not edit Elements in…" at bounding box center [409, 0] width 818 height 0
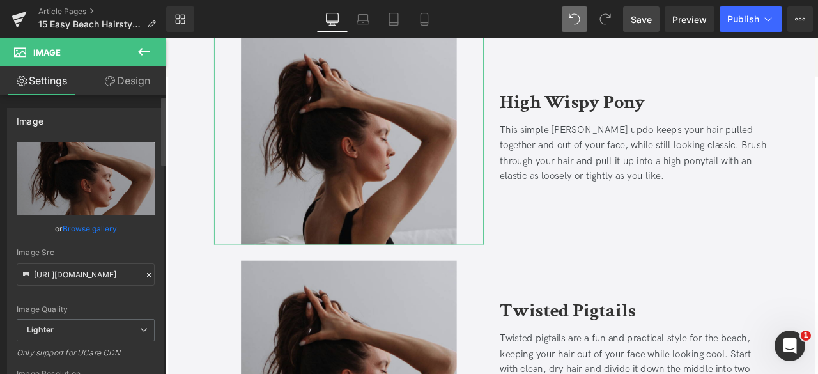
click at [97, 224] on link "Browse gallery" at bounding box center [90, 228] width 54 height 22
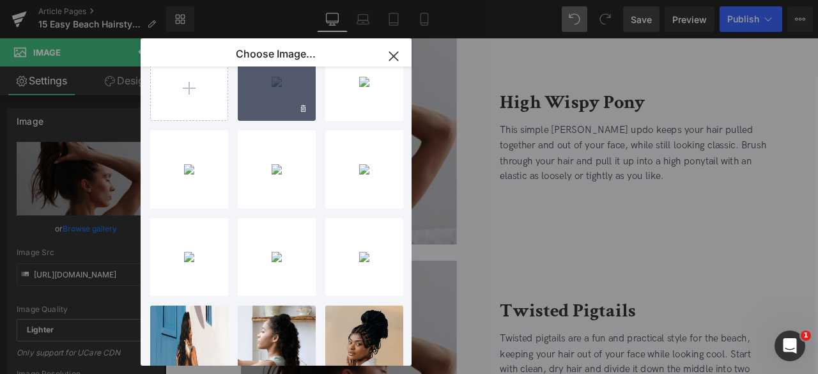
click at [257, 86] on div "wispy_s...uare.jpg 259.09 KB" at bounding box center [277, 82] width 78 height 78
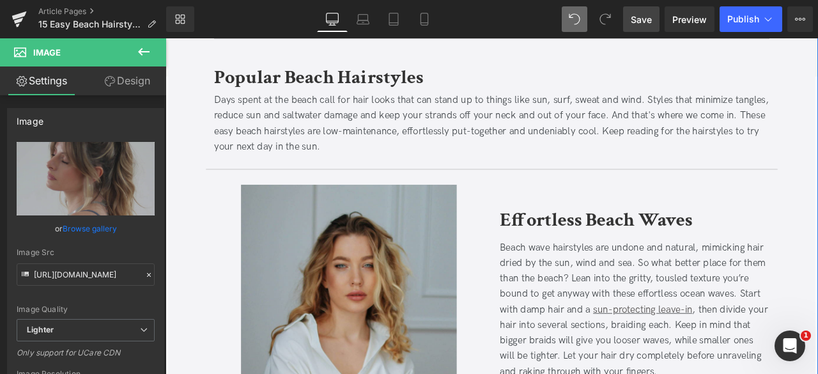
scroll to position [378, 0]
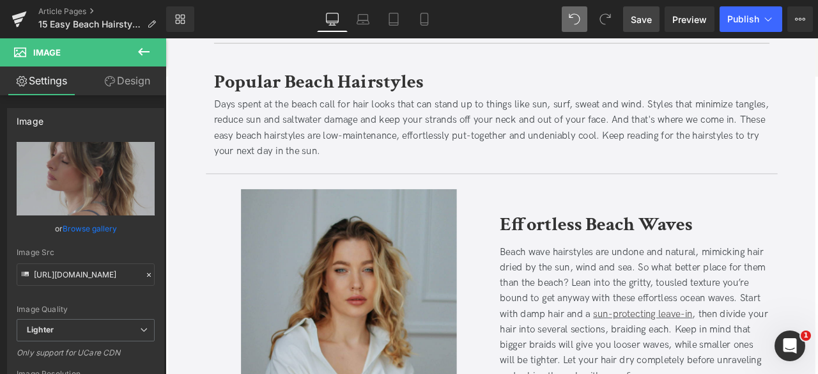
click at [648, 14] on span "Save" at bounding box center [641, 19] width 21 height 13
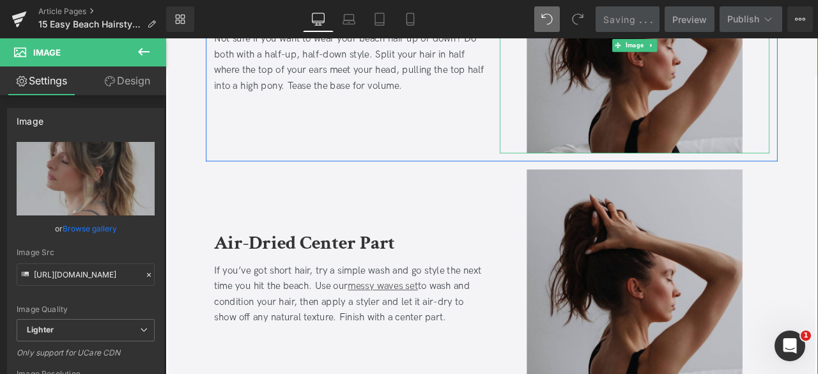
scroll to position [3473, 0]
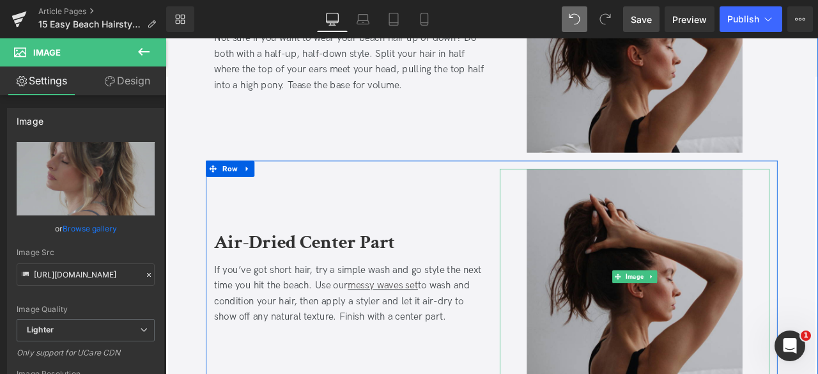
drag, startPoint x: 594, startPoint y: 279, endPoint x: 547, endPoint y: 279, distance: 47.3
click at [594, 279] on img at bounding box center [722, 321] width 256 height 256
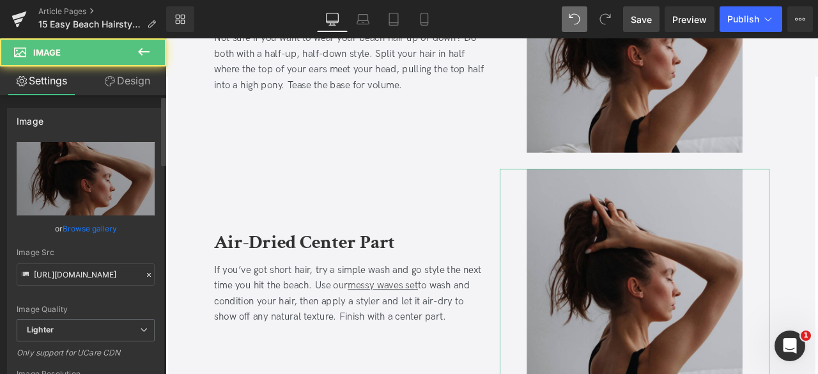
click at [102, 229] on link "Browse gallery" at bounding box center [90, 228] width 54 height 22
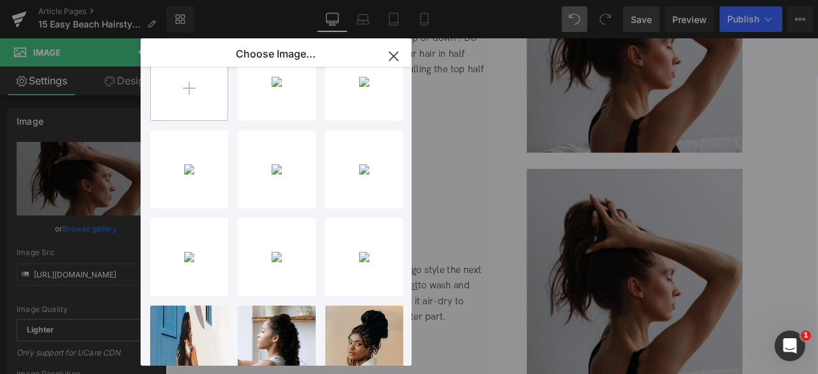
click at [190, 107] on input "file" at bounding box center [189, 81] width 77 height 77
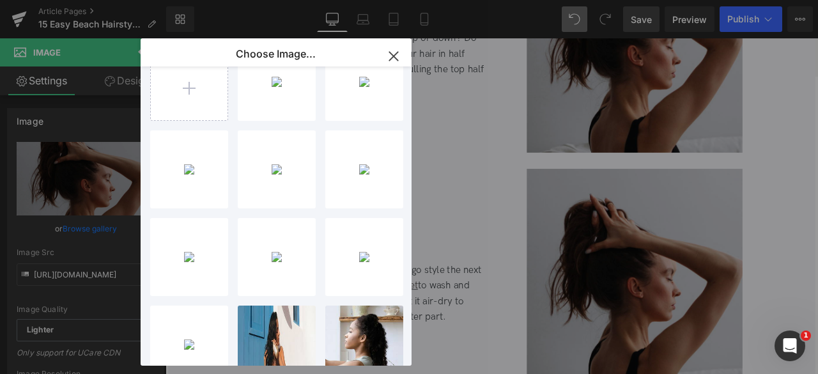
click at [75, 0] on div "You are previewing how the will restyle your page. You can not edit Elements in…" at bounding box center [409, 0] width 818 height 0
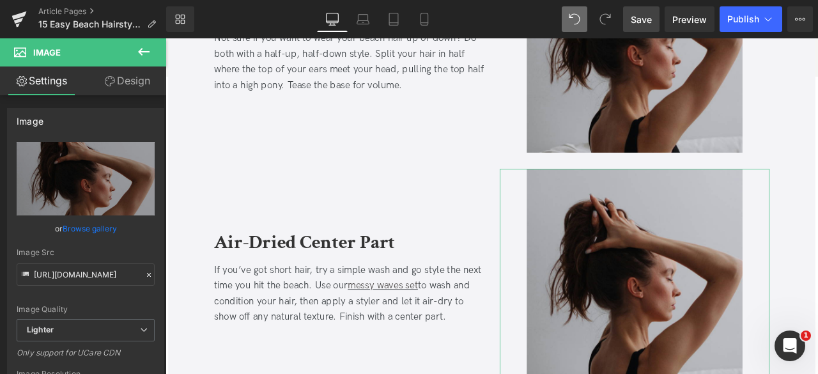
click at [75, 228] on link "Browse gallery" at bounding box center [90, 228] width 54 height 22
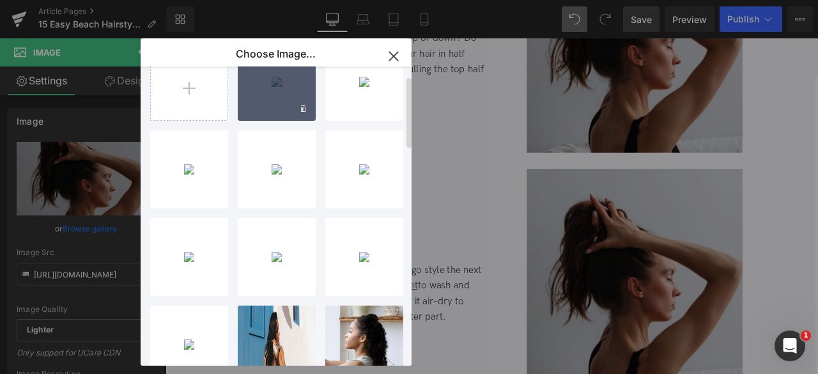
click at [257, 116] on div "center_...uare.jpg 402.33 KB" at bounding box center [277, 82] width 78 height 78
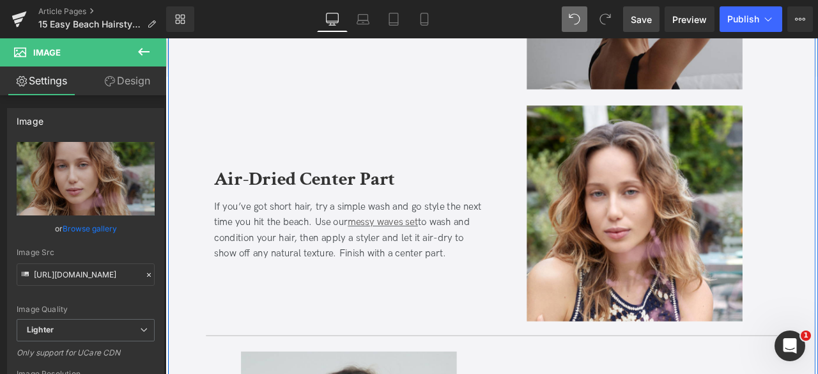
scroll to position [3555, 0]
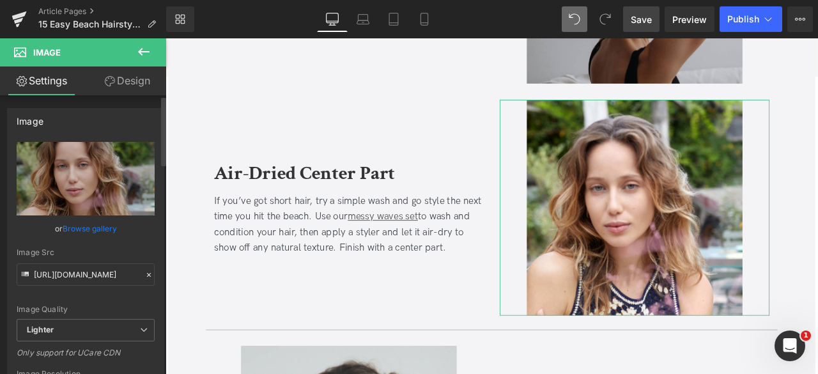
click at [66, 227] on link "Browse gallery" at bounding box center [90, 228] width 54 height 22
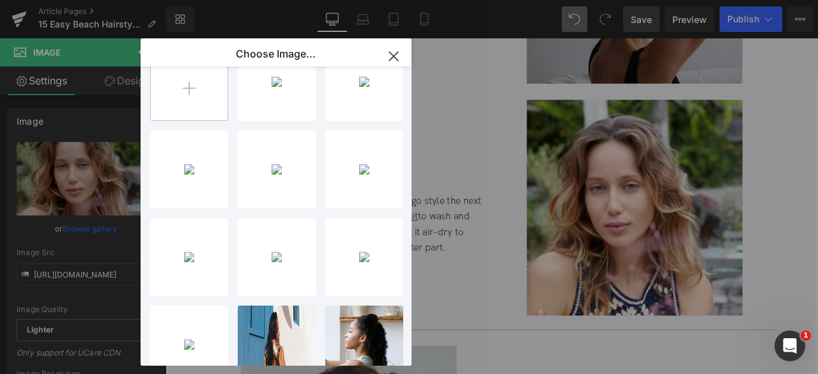
click at [183, 118] on input "file" at bounding box center [189, 81] width 77 height 77
click at [227, 54] on div "Choose Image..." at bounding box center [276, 54] width 271 height 33
click at [215, 67] on div "Choose Image..." at bounding box center [276, 54] width 271 height 33
click at [181, 79] on input "file" at bounding box center [189, 81] width 77 height 77
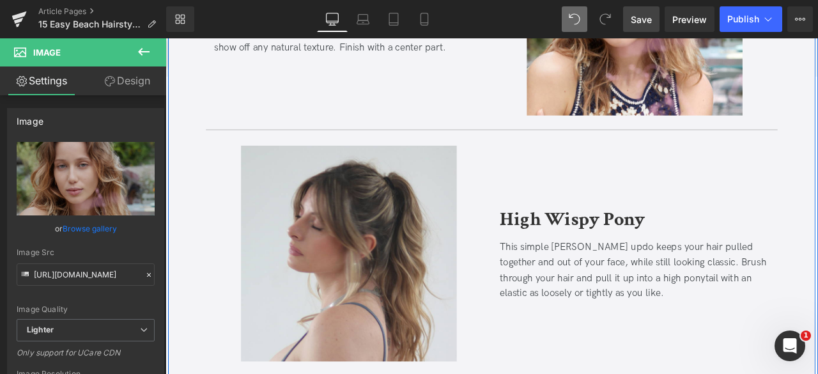
scroll to position [3886, 0]
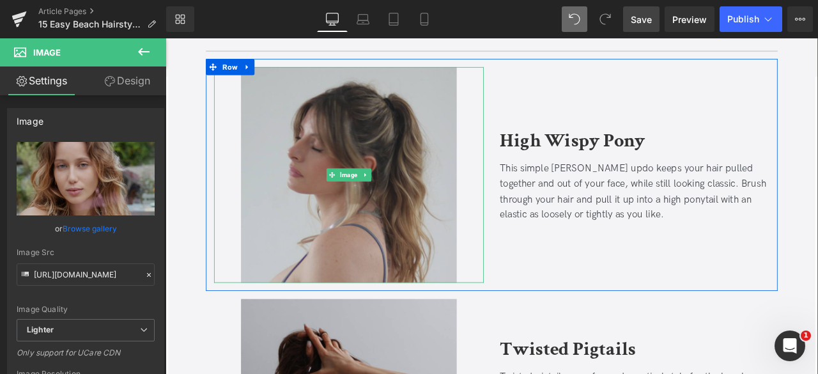
click at [281, 236] on img at bounding box center [383, 200] width 256 height 256
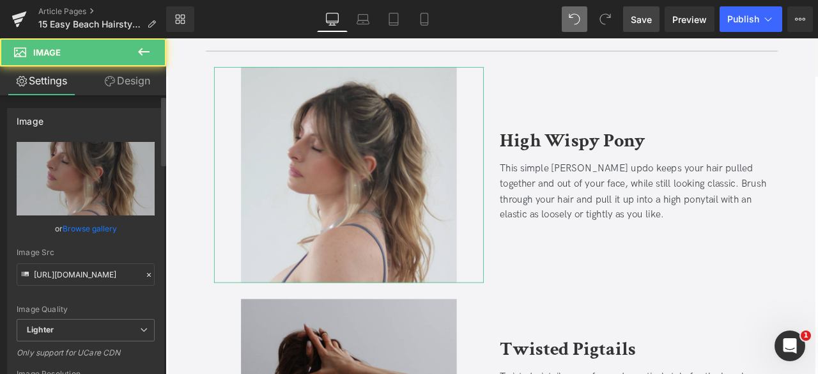
click at [89, 229] on link "Browse gallery" at bounding box center [90, 228] width 54 height 22
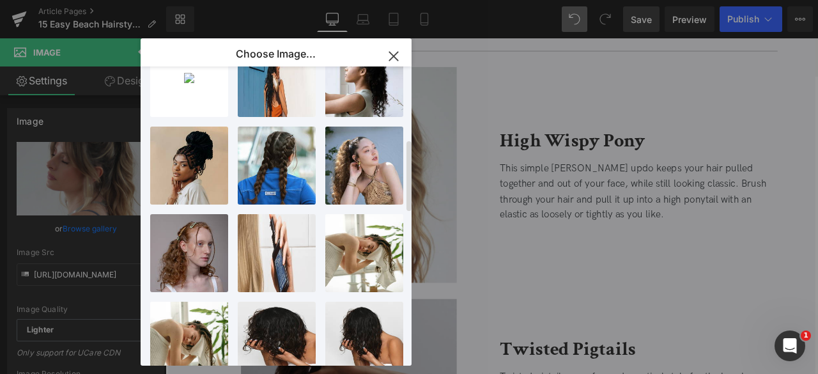
scroll to position [305, 0]
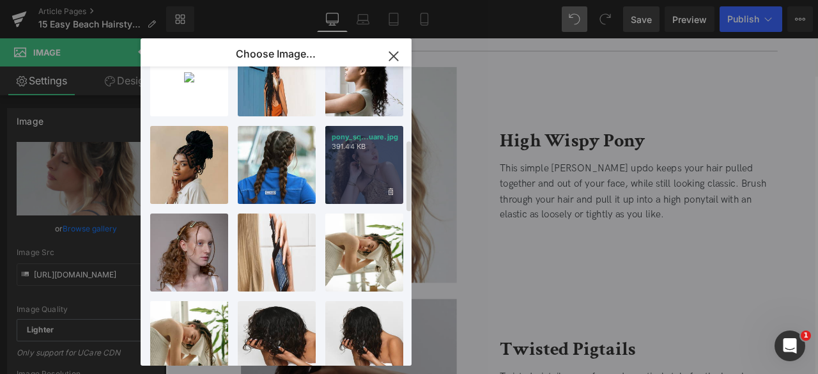
click at [331, 173] on div "pony_sq...uare.jpg 391.44 KB" at bounding box center [364, 165] width 78 height 78
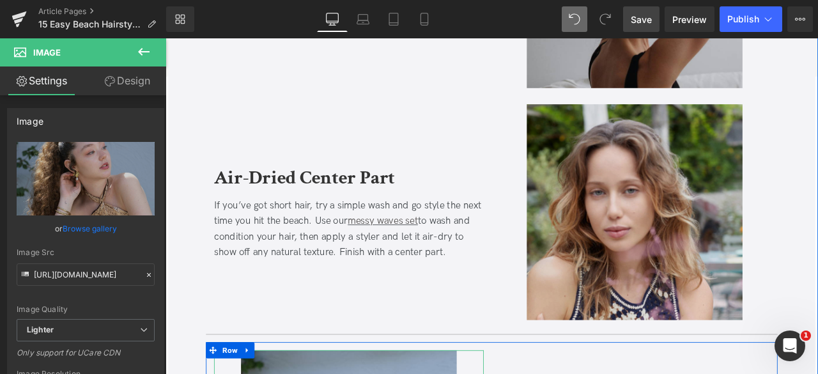
scroll to position [3549, 0]
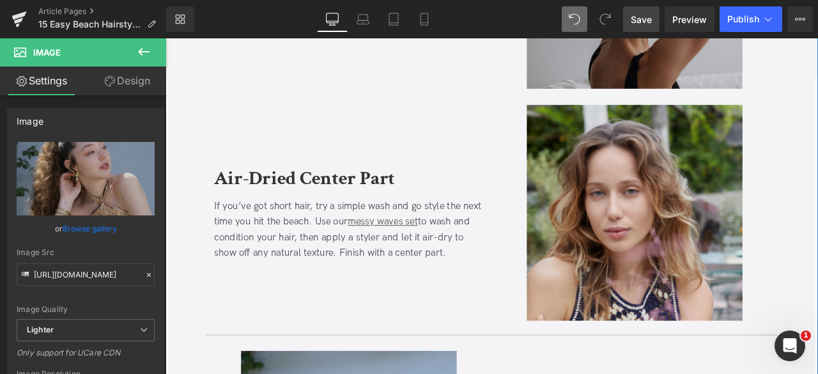
click at [618, 233] on img at bounding box center [722, 245] width 256 height 256
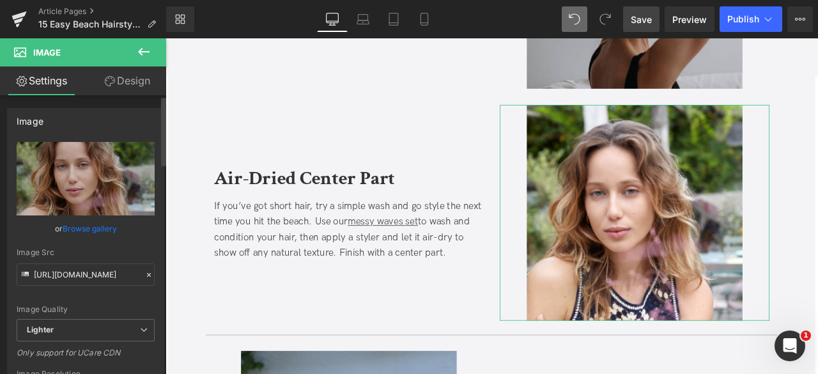
click at [88, 222] on link "Browse gallery" at bounding box center [90, 228] width 54 height 22
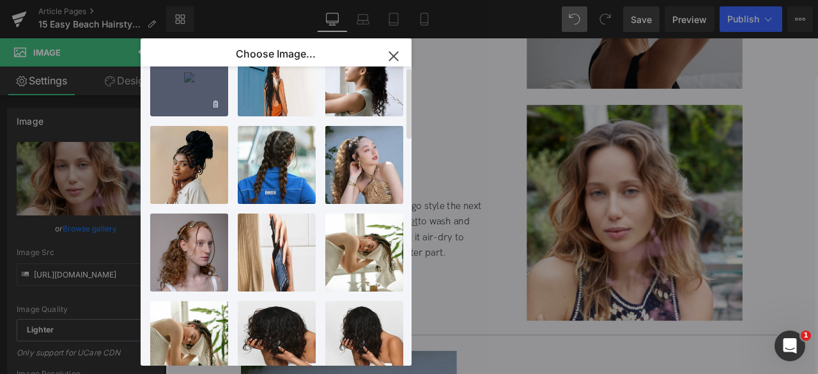
scroll to position [0, 0]
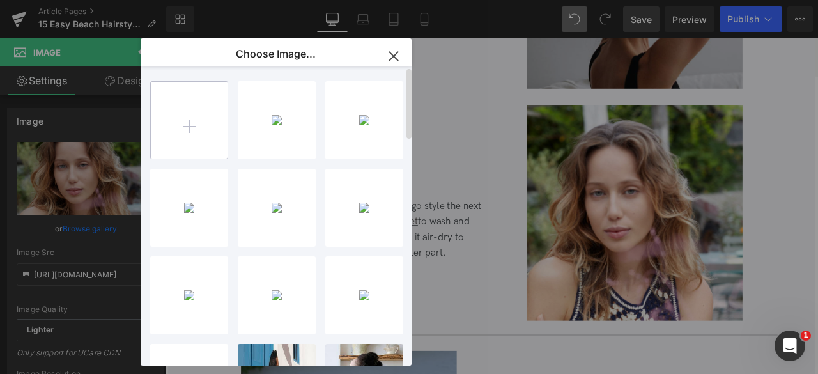
click at [202, 112] on input "file" at bounding box center [189, 120] width 77 height 77
type input "C:\fakepath\pohpih_square.jpg"
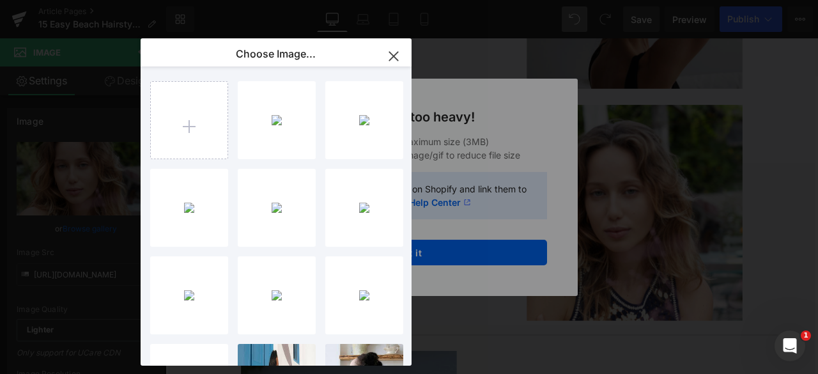
click at [393, 58] on icon "button" at bounding box center [393, 56] width 20 height 20
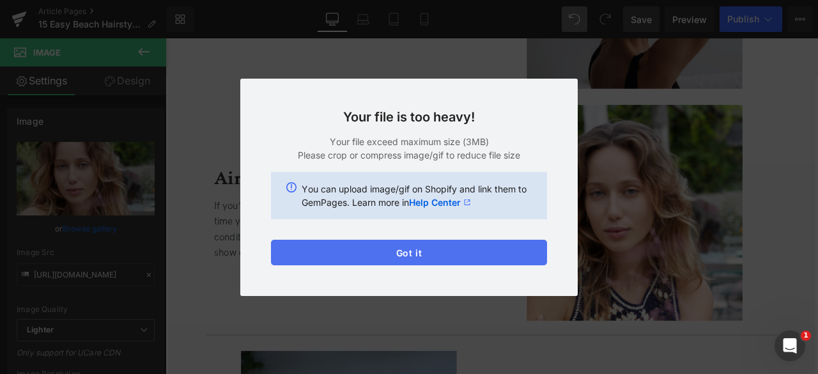
click at [305, 246] on button "Got it" at bounding box center [409, 253] width 276 height 26
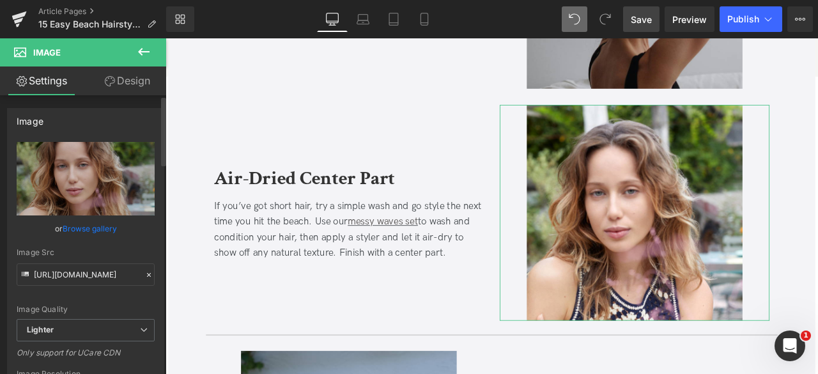
click at [84, 224] on link "Browse gallery" at bounding box center [90, 228] width 54 height 22
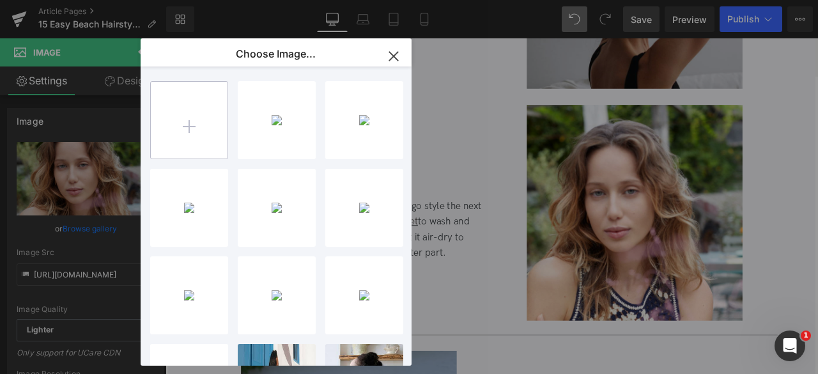
click at [199, 107] on input "file" at bounding box center [189, 120] width 77 height 77
click at [204, 134] on input "file" at bounding box center [189, 120] width 77 height 77
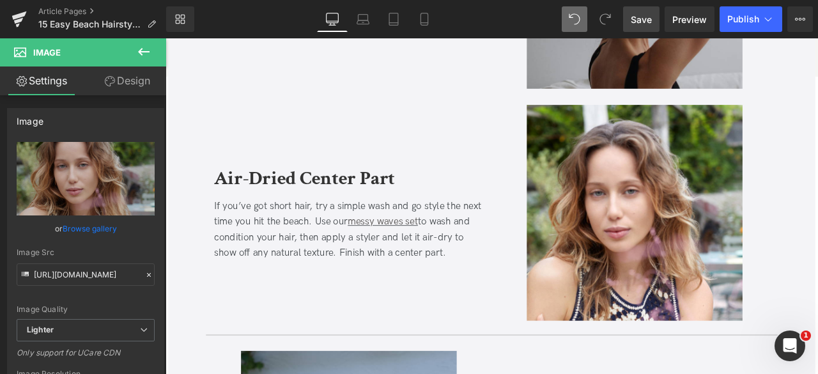
click at [115, 0] on div "You are previewing how the will restyle your page. You can not edit Elements in…" at bounding box center [409, 0] width 818 height 0
click at [104, 228] on link "Browse gallery" at bounding box center [90, 228] width 54 height 22
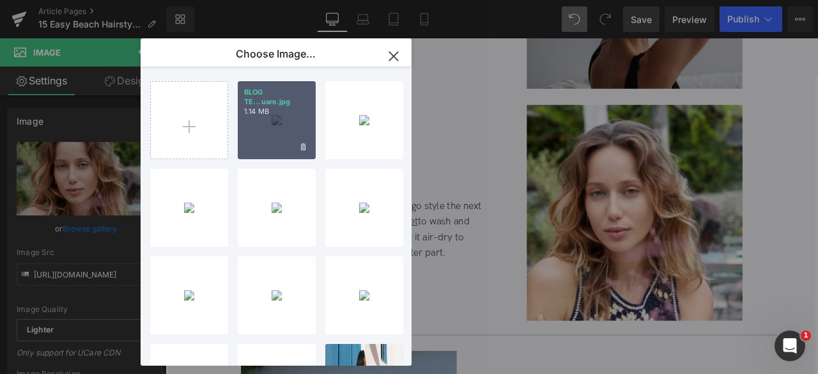
click at [258, 148] on div "BLOG TE...uare.jpg 1.14 MB" at bounding box center [277, 120] width 78 height 78
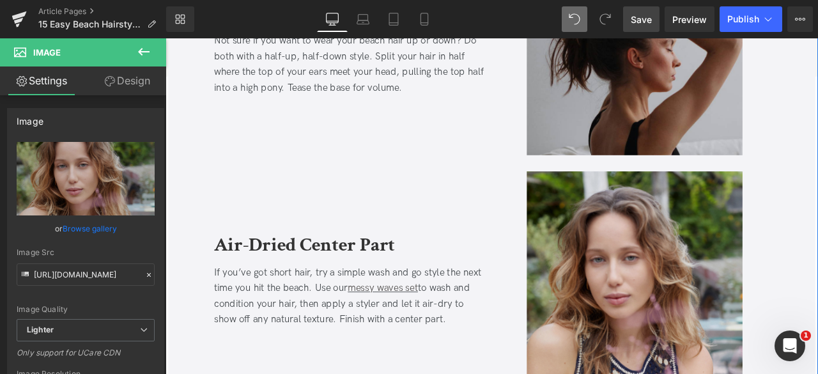
scroll to position [3468, 0]
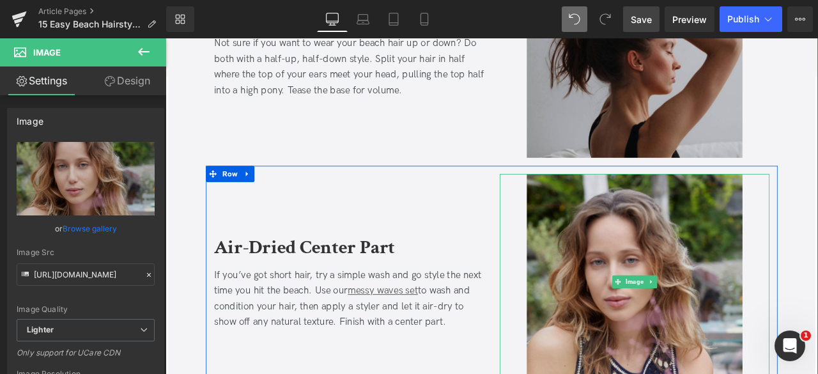
click at [646, 312] on img at bounding box center [722, 327] width 256 height 256
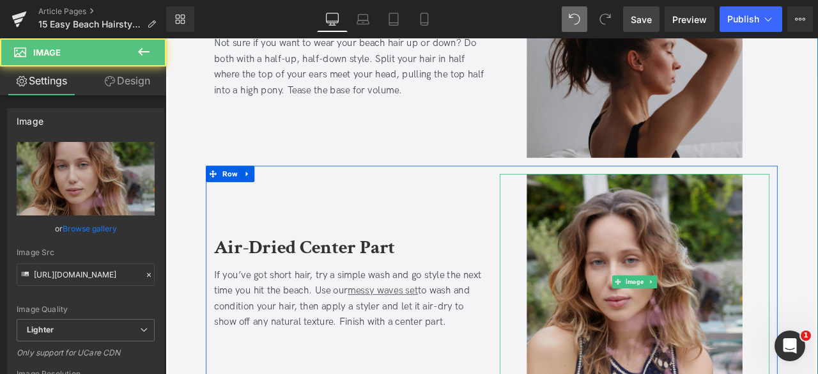
click at [628, 268] on img at bounding box center [722, 327] width 256 height 256
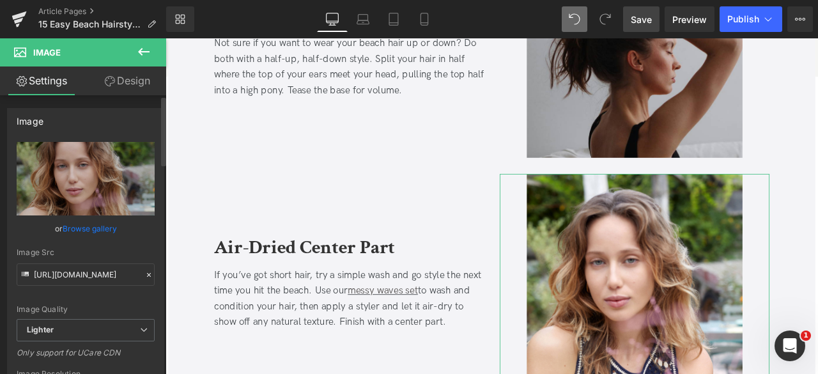
click at [88, 228] on link "Browse gallery" at bounding box center [90, 228] width 54 height 22
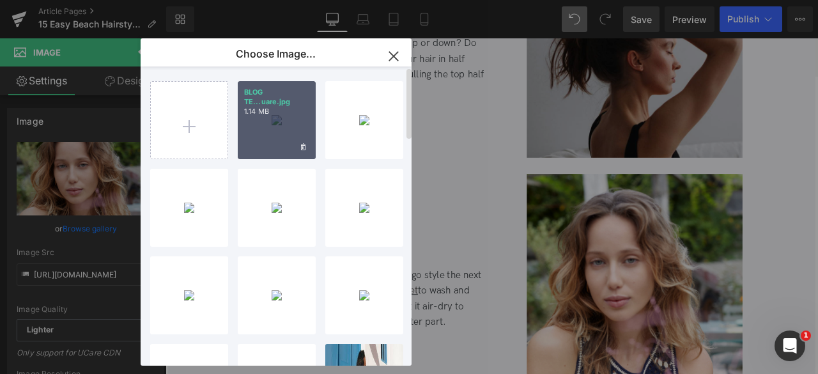
click at [267, 123] on div "BLOG TE...uare.jpg 1.14 MB" at bounding box center [277, 120] width 78 height 78
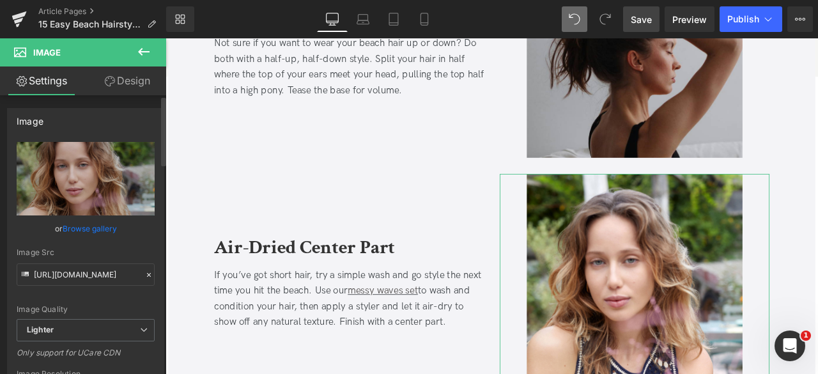
click at [88, 224] on link "Browse gallery" at bounding box center [90, 228] width 54 height 22
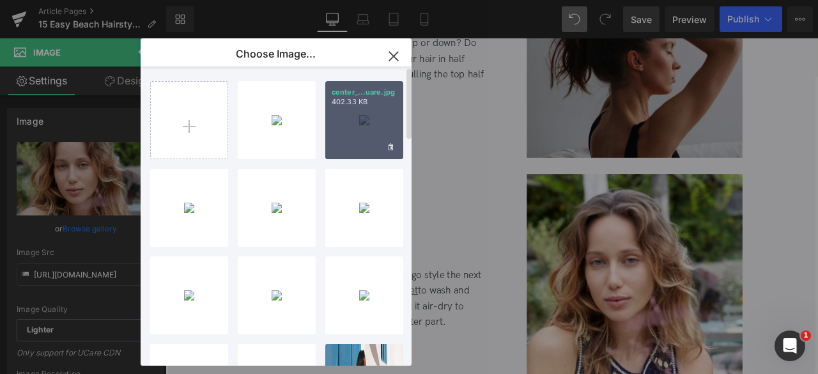
click at [348, 126] on div "center_...uare.jpg 402.33 KB" at bounding box center [364, 120] width 78 height 78
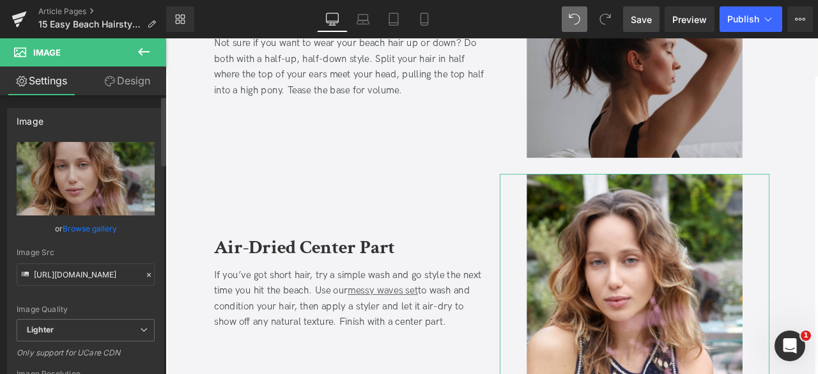
click at [101, 224] on link "Browse gallery" at bounding box center [90, 228] width 54 height 22
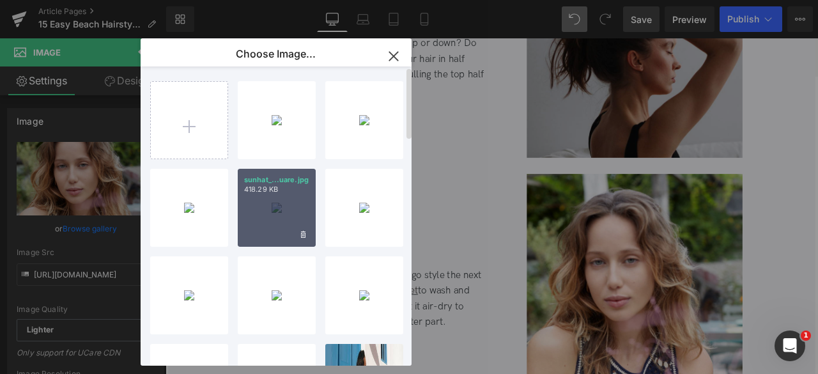
click at [275, 191] on p "418.29 KB" at bounding box center [276, 190] width 65 height 10
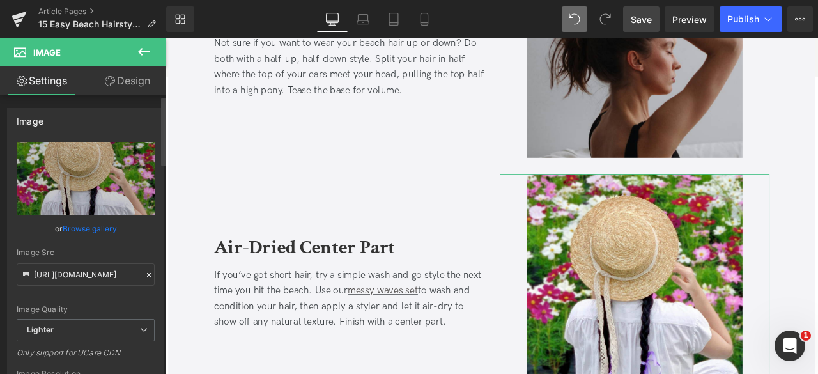
click at [104, 232] on link "Browse gallery" at bounding box center [90, 228] width 54 height 22
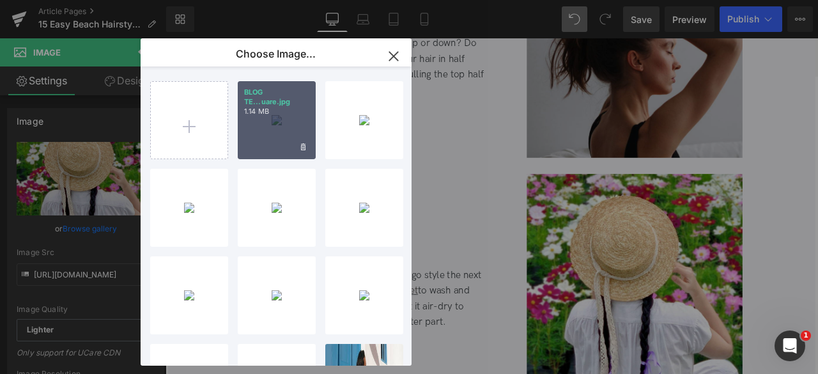
click at [281, 117] on div "BLOG TE...uare.jpg 1.14 MB" at bounding box center [277, 120] width 78 height 78
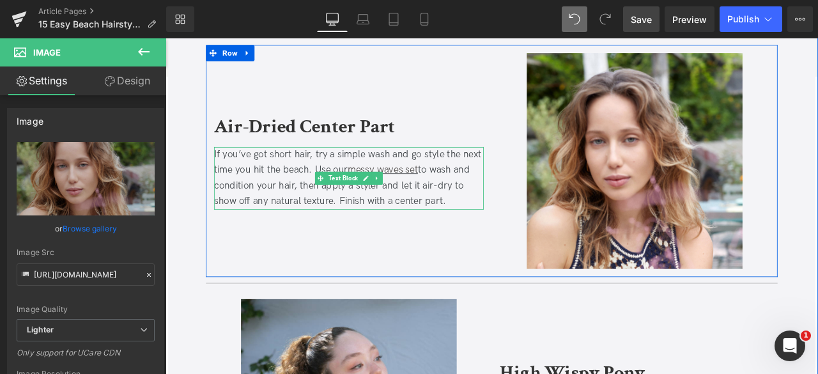
scroll to position [3611, 0]
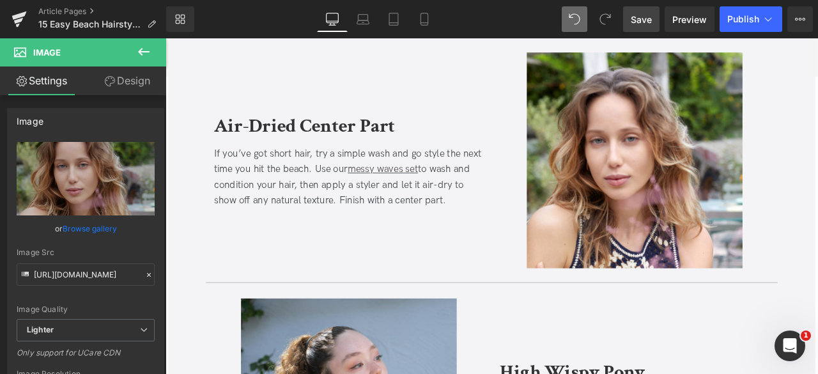
click at [645, 20] on span "Save" at bounding box center [641, 19] width 21 height 13
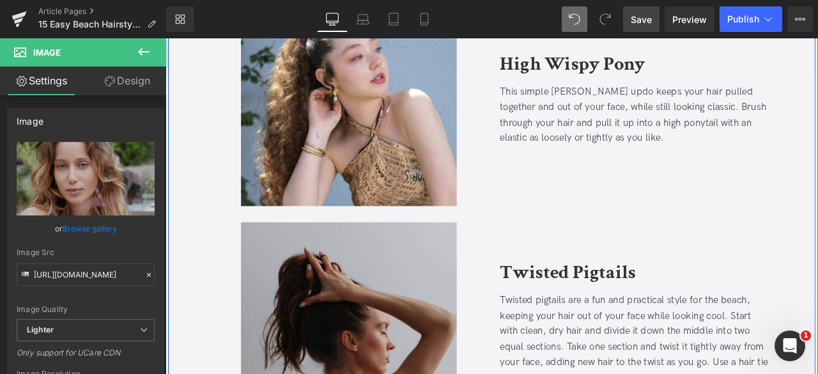
scroll to position [3976, 0]
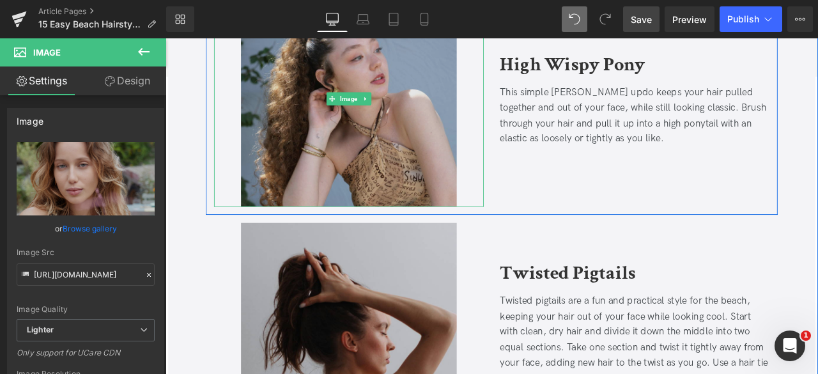
click at [348, 161] on img at bounding box center [383, 110] width 256 height 256
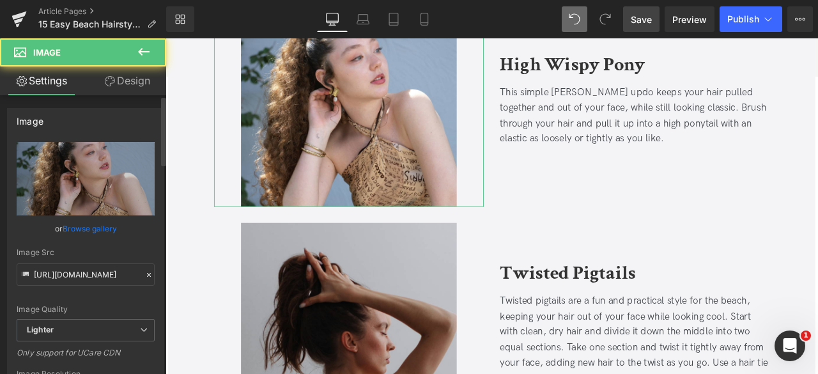
click at [93, 230] on link "Browse gallery" at bounding box center [90, 228] width 54 height 22
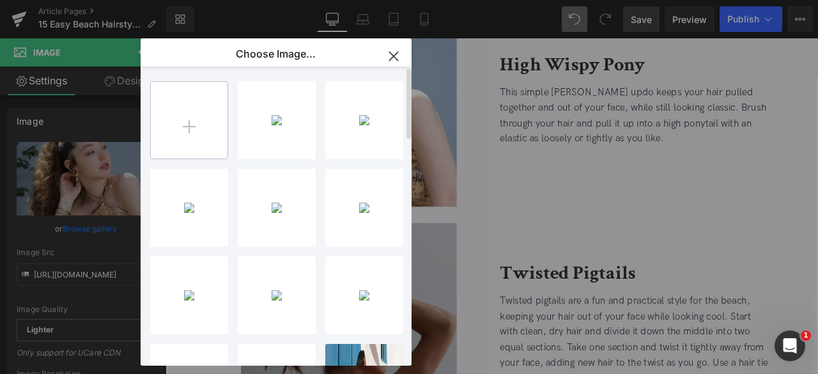
click at [196, 130] on input "file" at bounding box center [189, 120] width 77 height 77
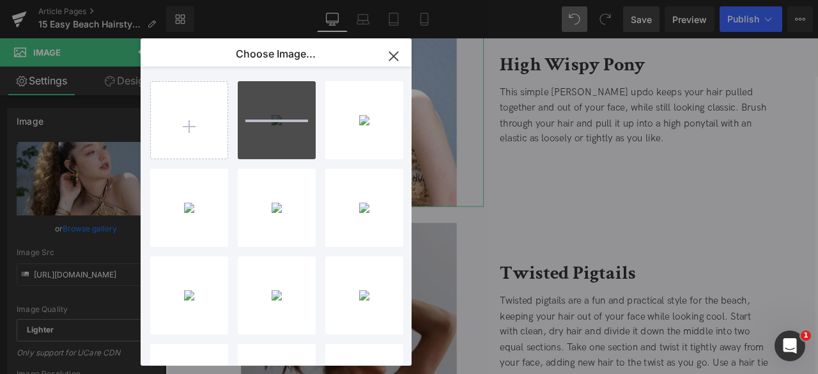
click at [93, 0] on div "You are previewing how the will restyle your page. You can not edit Elements in…" at bounding box center [409, 0] width 818 height 0
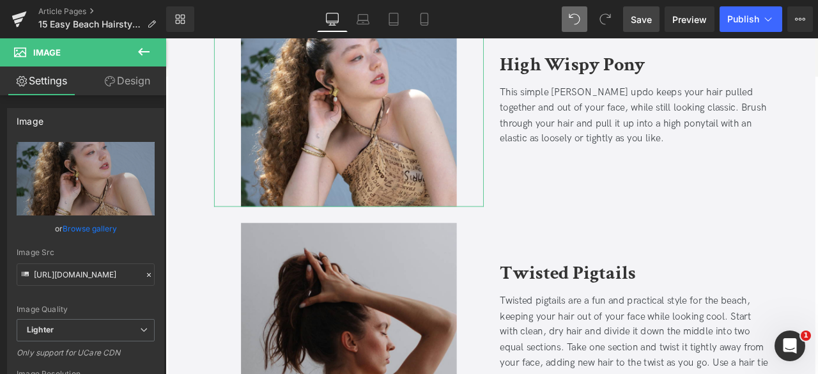
click at [93, 224] on link "Browse gallery" at bounding box center [90, 228] width 54 height 22
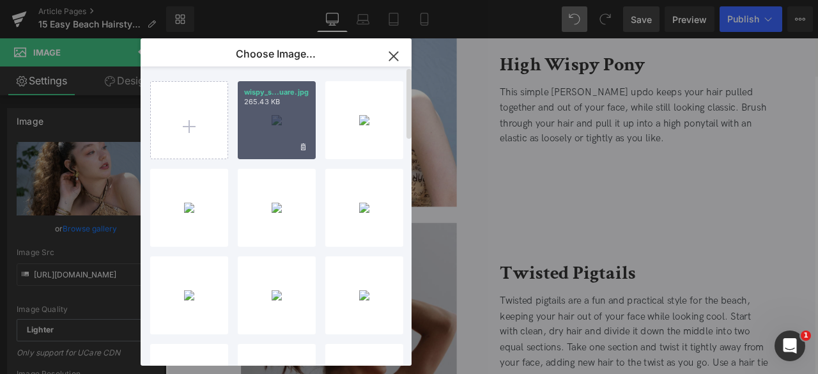
click at [243, 144] on div "wispy_s...uare.jpg 265.43 KB" at bounding box center [277, 120] width 78 height 78
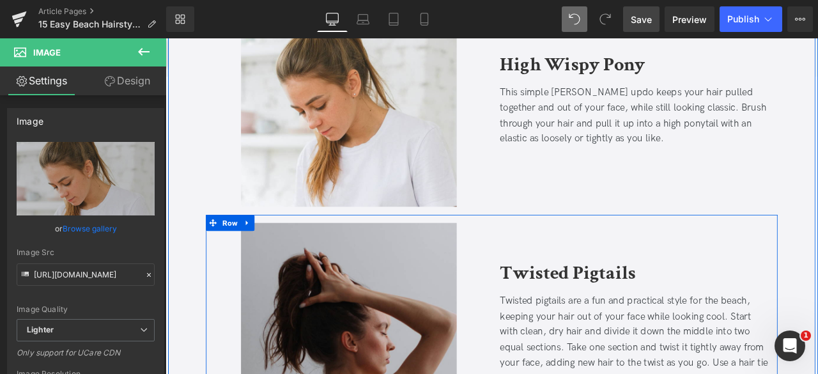
scroll to position [3793, 0]
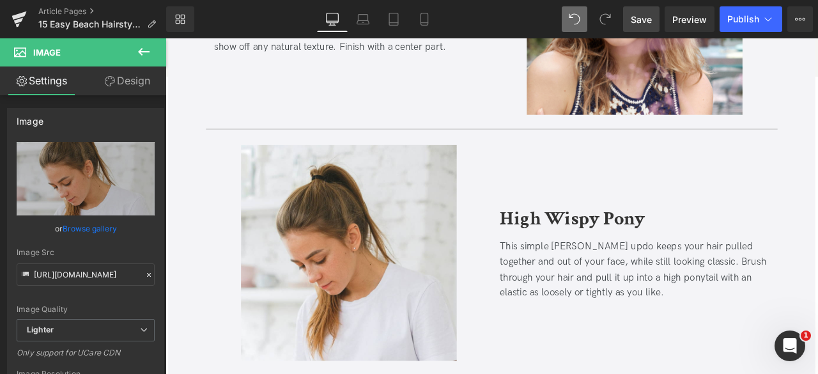
click at [634, 21] on span "Save" at bounding box center [641, 19] width 21 height 13
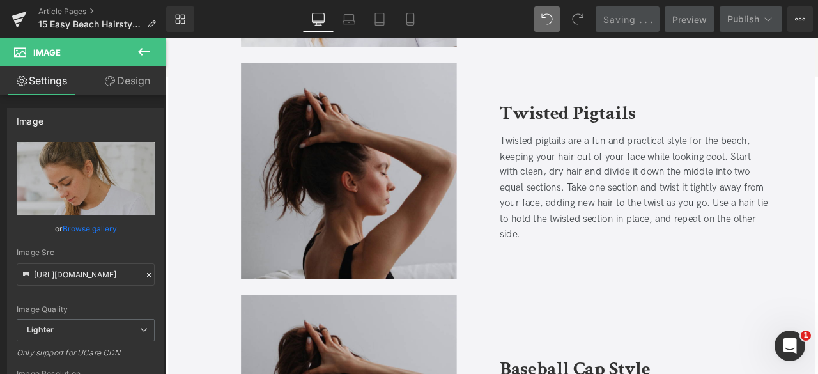
scroll to position [4240, 0]
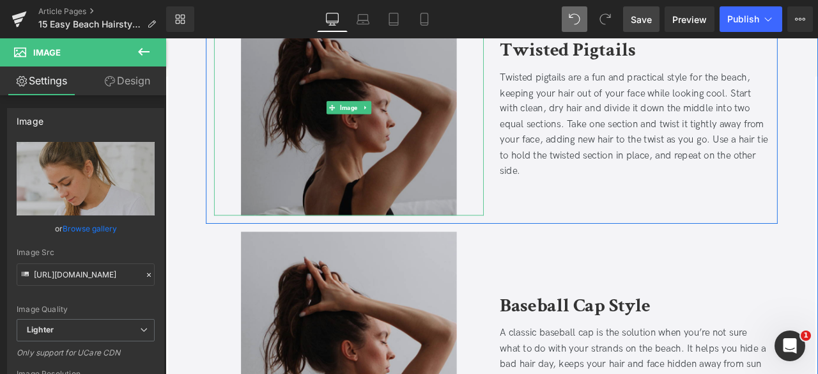
click at [373, 141] on img at bounding box center [383, 120] width 256 height 256
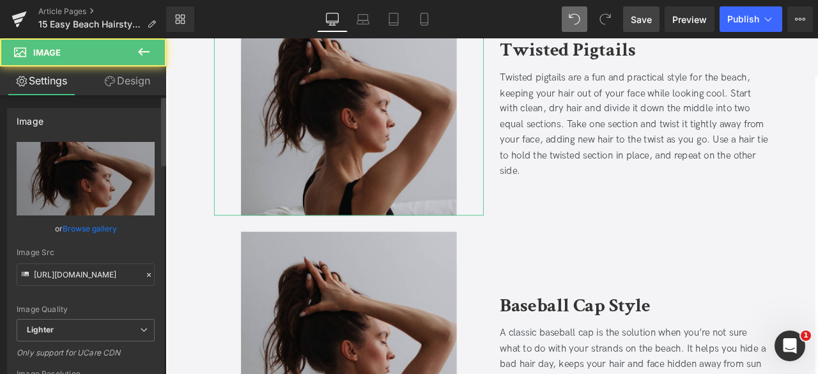
click at [94, 229] on link "Browse gallery" at bounding box center [90, 228] width 54 height 22
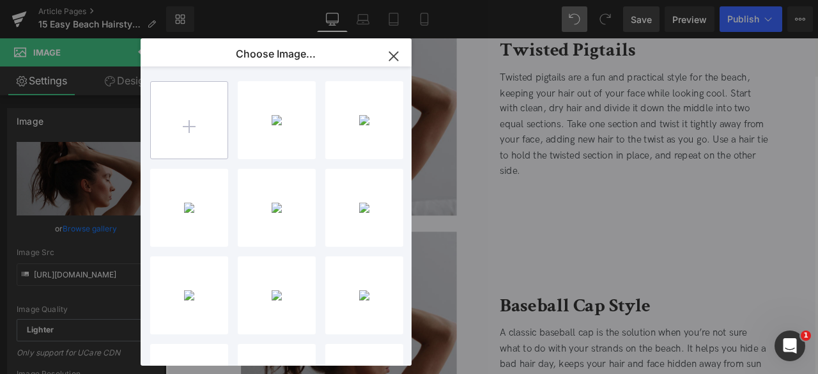
click at [188, 144] on input "file" at bounding box center [189, 120] width 77 height 77
click at [96, 0] on div "You are previewing how the will restyle your page. You can not edit Elements in…" at bounding box center [409, 0] width 818 height 0
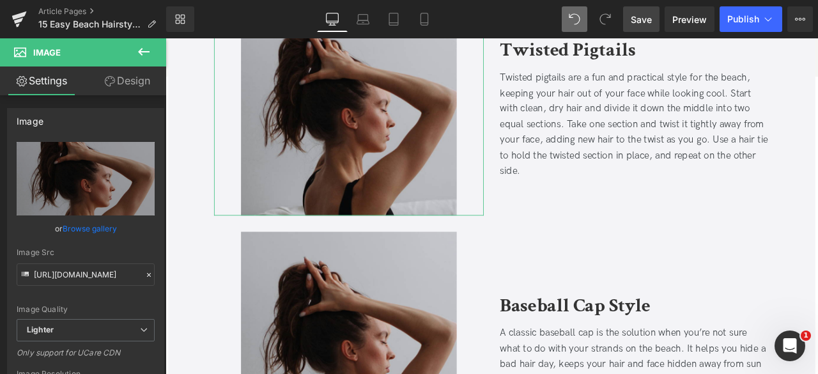
click at [96, 232] on link "Browse gallery" at bounding box center [90, 228] width 54 height 22
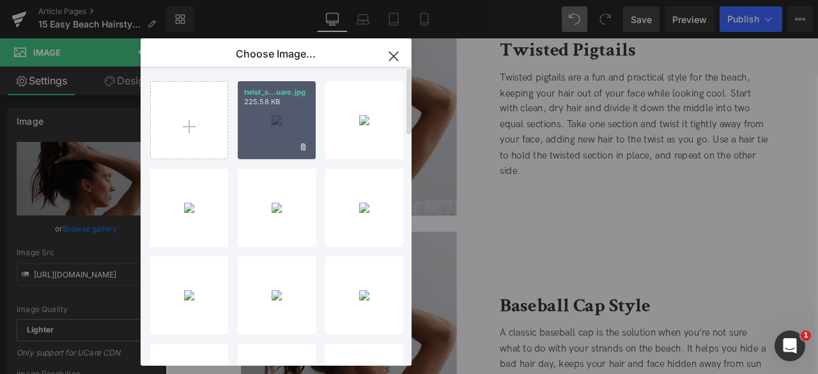
click at [275, 119] on div "twist_s...uare.jpg 225.58 KB" at bounding box center [277, 120] width 78 height 78
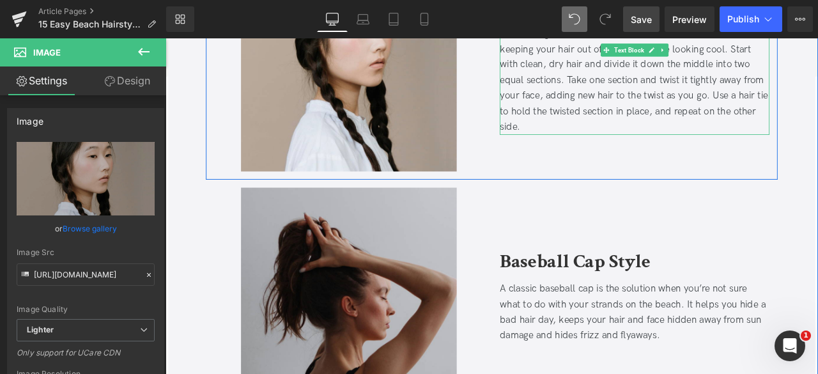
scroll to position [4333, 0]
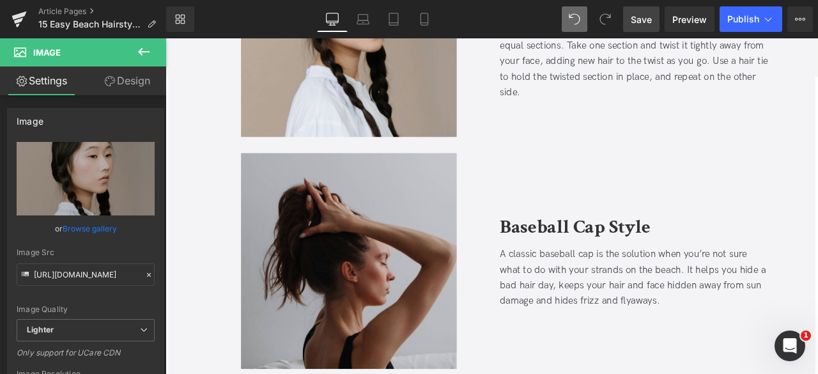
click at [636, 25] on span "Save" at bounding box center [641, 19] width 21 height 13
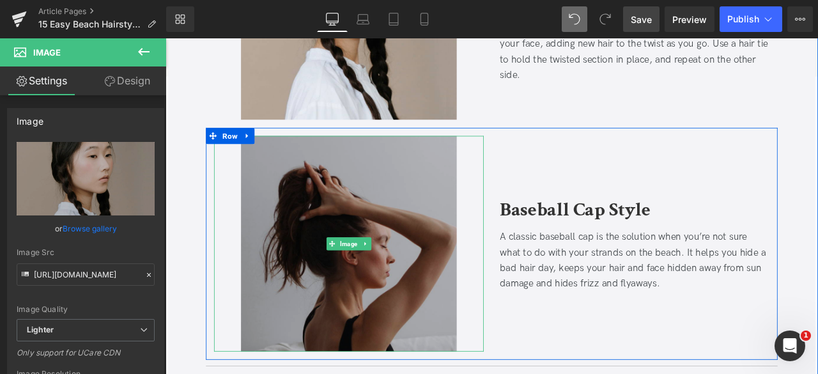
scroll to position [4354, 0]
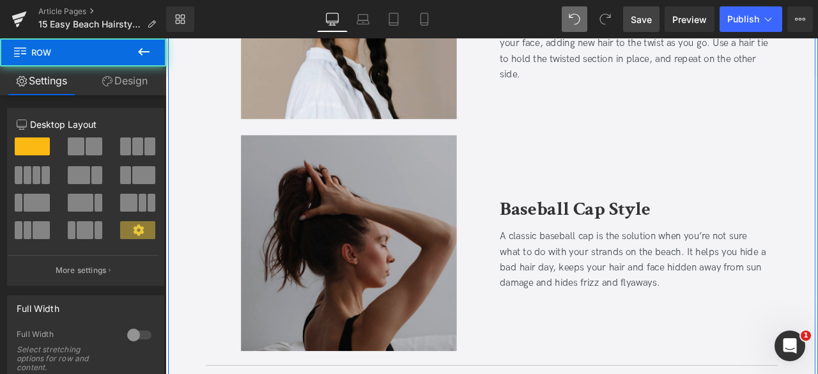
click at [319, 270] on img at bounding box center [383, 281] width 256 height 256
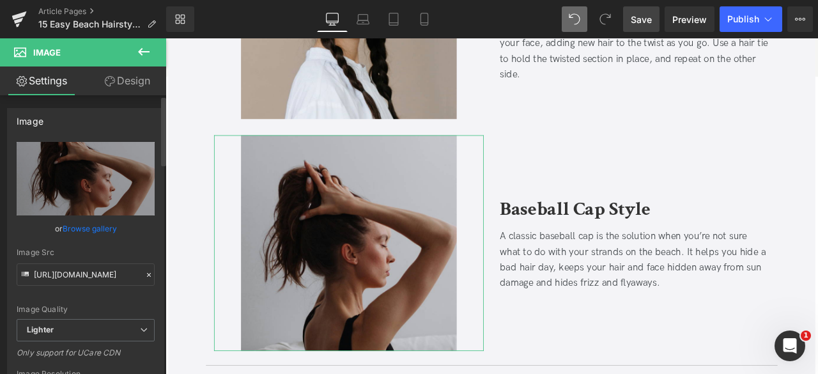
click at [81, 219] on link "Browse gallery" at bounding box center [90, 228] width 54 height 22
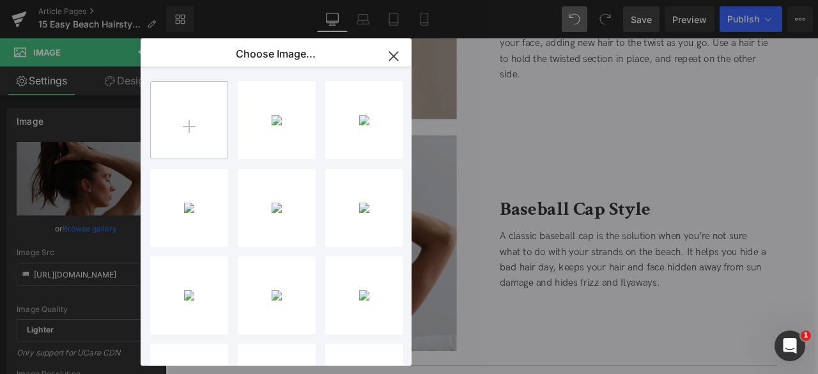
click at [183, 125] on input "file" at bounding box center [189, 120] width 77 height 77
click at [101, 0] on div "You are previewing how the will restyle your page. You can not edit Elements in…" at bounding box center [409, 0] width 818 height 0
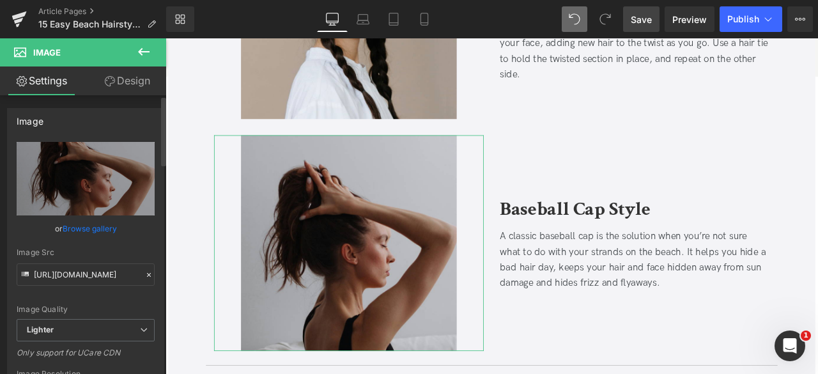
click at [101, 229] on link "Browse gallery" at bounding box center [90, 228] width 54 height 22
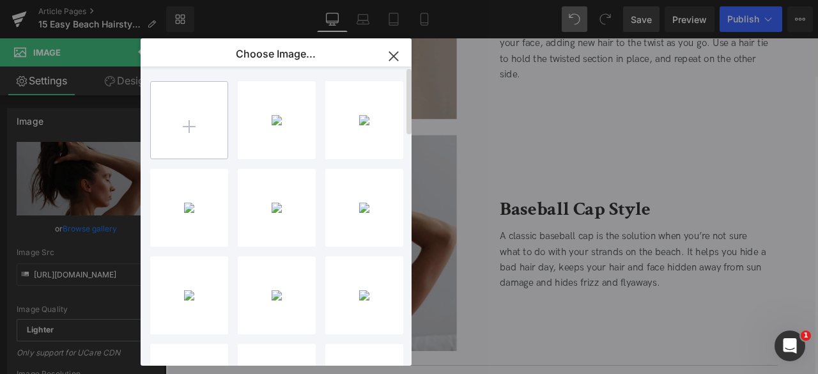
click at [201, 115] on input "file" at bounding box center [189, 120] width 77 height 77
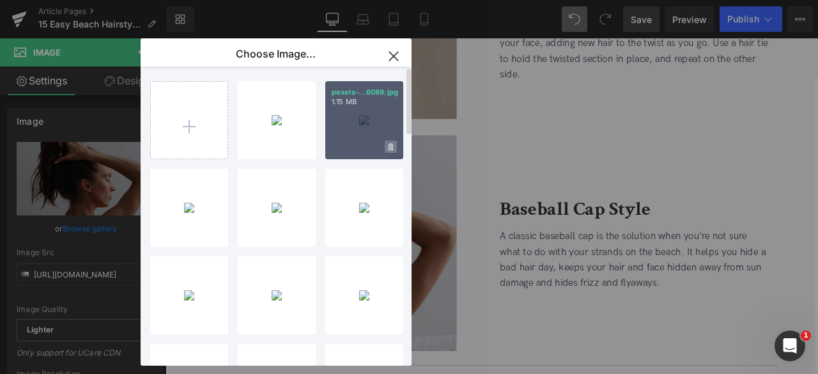
click at [394, 147] on span at bounding box center [391, 147] width 12 height 12
click at [388, 146] on span "No" at bounding box center [380, 146] width 32 height 13
click at [388, 146] on icon at bounding box center [390, 146] width 4 height 7
click at [348, 145] on span "Yes" at bounding box center [348, 146] width 32 height 13
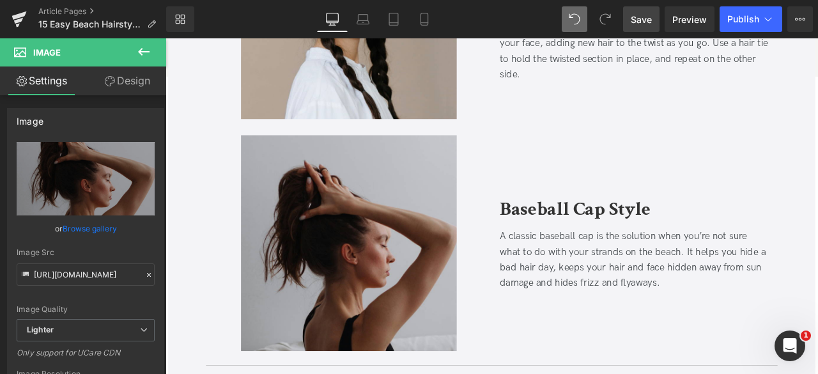
click at [94, 0] on div "You are previewing how the will restyle your page. You can not edit Elements in…" at bounding box center [409, 0] width 818 height 0
click at [94, 229] on link "Browse gallery" at bounding box center [90, 228] width 54 height 22
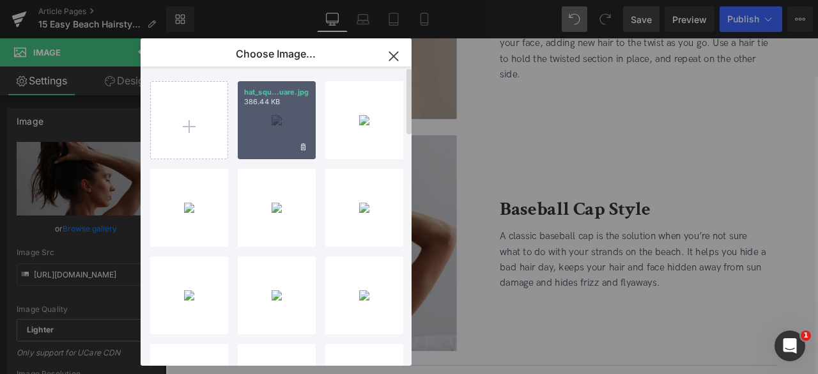
click at [294, 127] on div "hat_squ...uare.jpg 386.44 KB" at bounding box center [277, 120] width 78 height 78
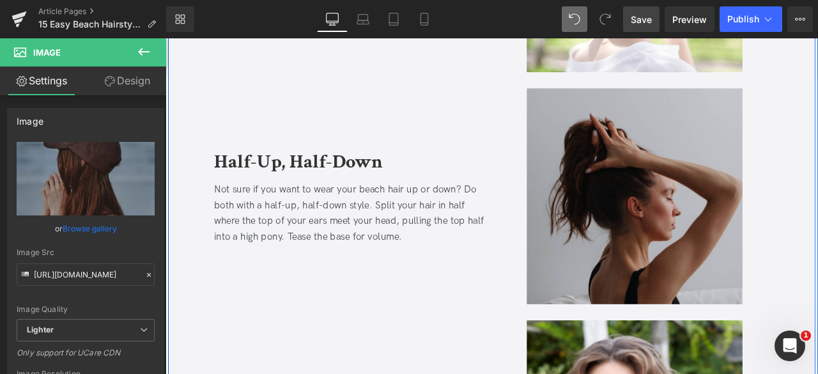
scroll to position [3295, 0]
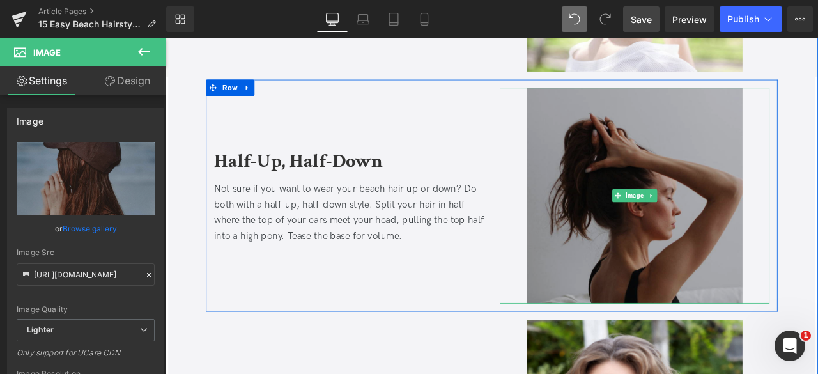
click at [696, 148] on img at bounding box center [722, 225] width 256 height 256
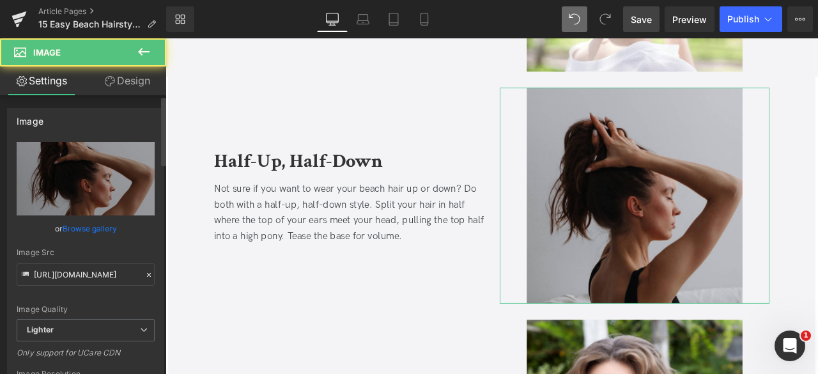
click at [105, 234] on link "Browse gallery" at bounding box center [90, 228] width 54 height 22
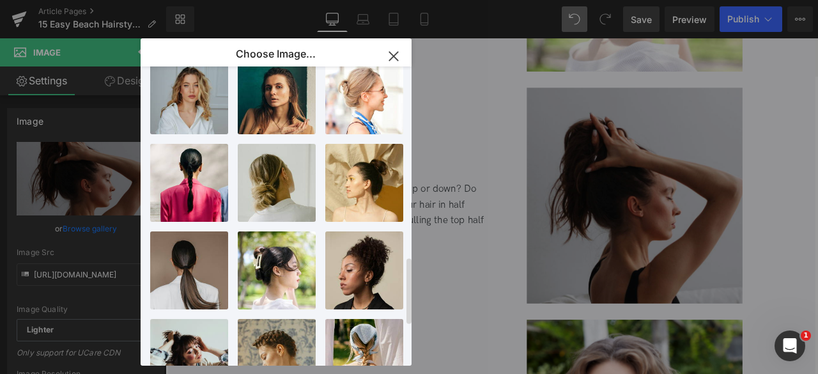
scroll to position [941, 0]
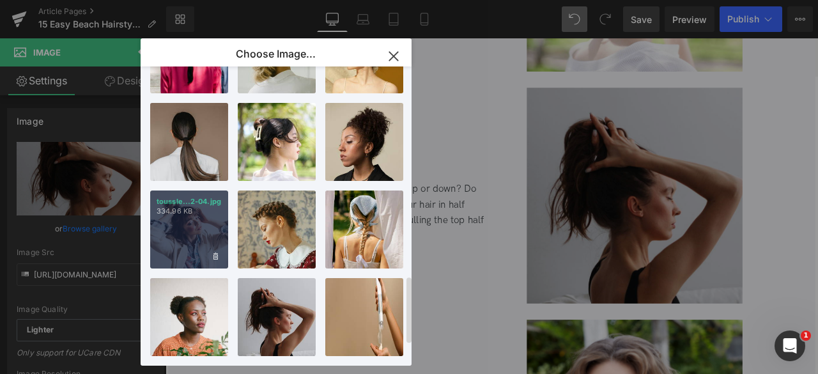
click at [194, 242] on div "toussle...2-04.jpg 334.96 KB" at bounding box center [189, 229] width 78 height 78
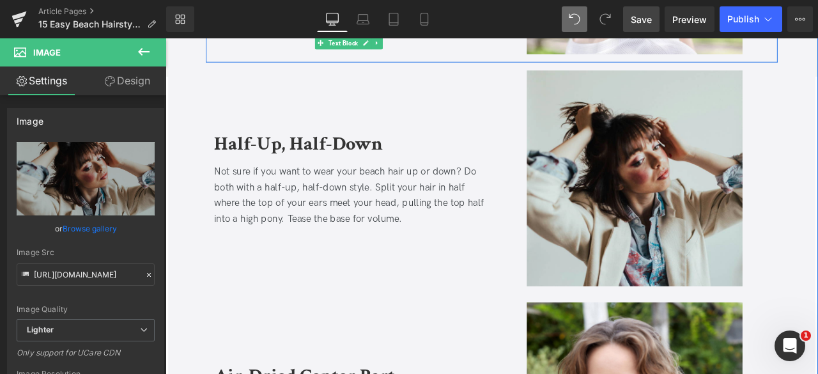
scroll to position [3307, 0]
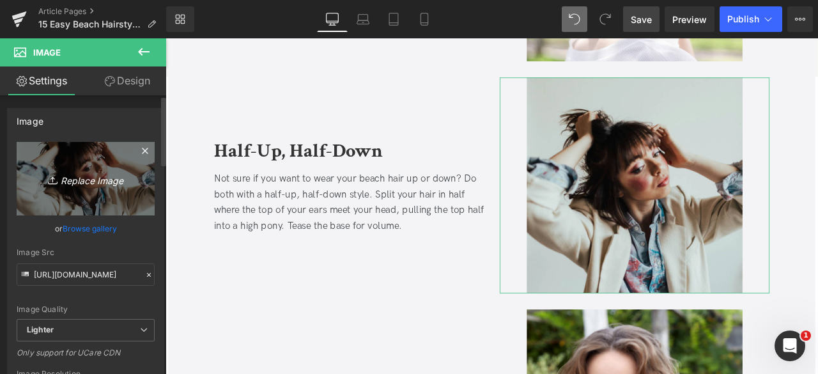
click at [76, 193] on link "Replace Image" at bounding box center [86, 178] width 138 height 73
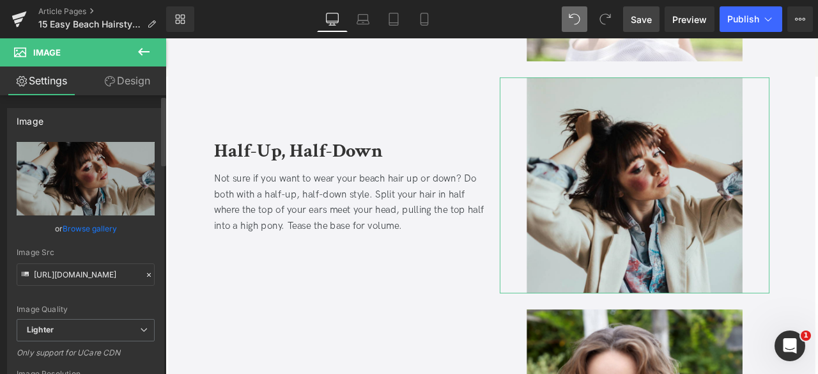
click at [81, 230] on link "Browse gallery" at bounding box center [90, 228] width 54 height 22
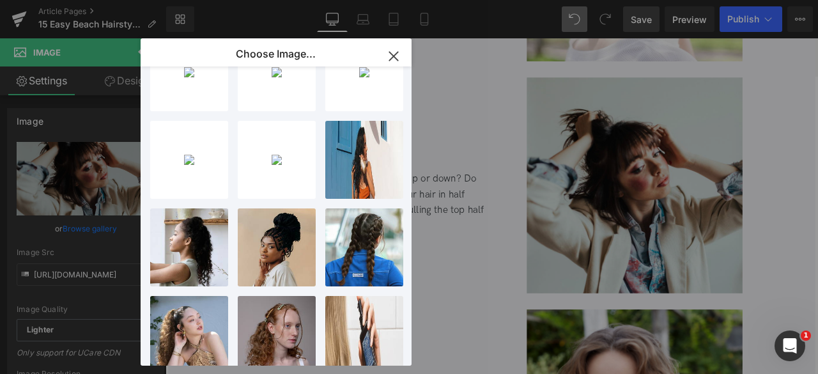
scroll to position [0, 0]
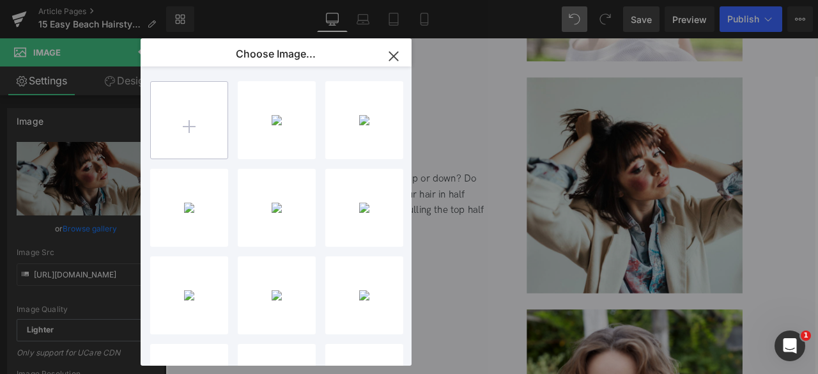
click at [187, 102] on input "file" at bounding box center [189, 120] width 77 height 77
click at [73, 0] on div "You are previewing how the will restyle your page. You can not edit Elements in…" at bounding box center [409, 0] width 818 height 0
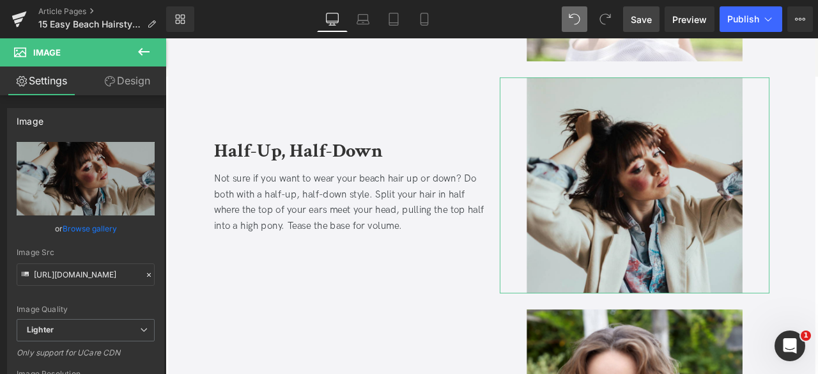
click at [73, 226] on link "Browse gallery" at bounding box center [90, 228] width 54 height 22
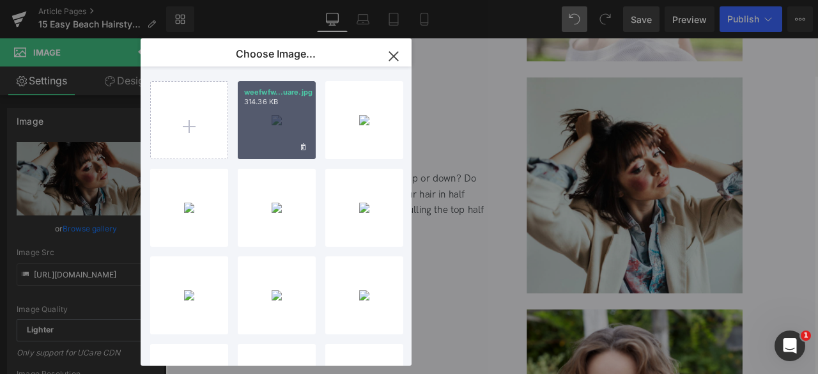
click at [263, 125] on div "weefwfw...uare.jpg 314.36 KB" at bounding box center [277, 120] width 78 height 78
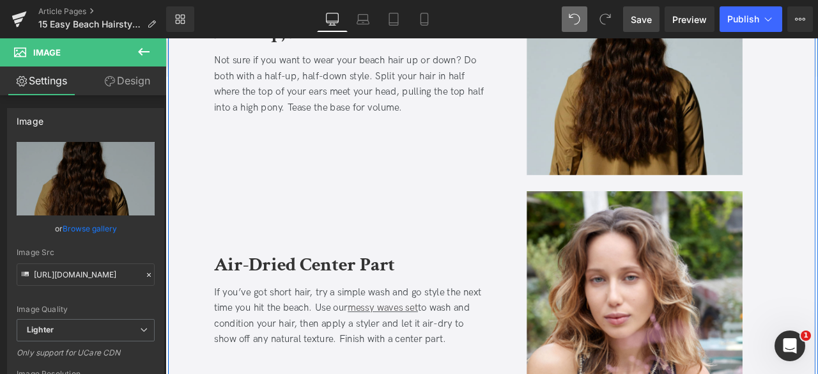
scroll to position [3254, 0]
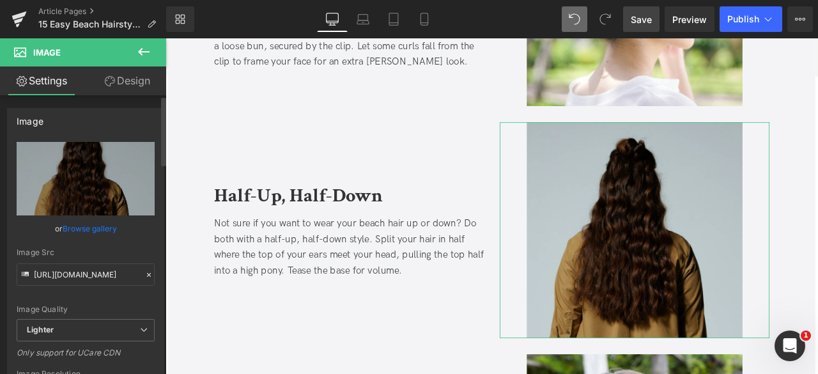
click at [86, 223] on link "Browse gallery" at bounding box center [90, 228] width 54 height 22
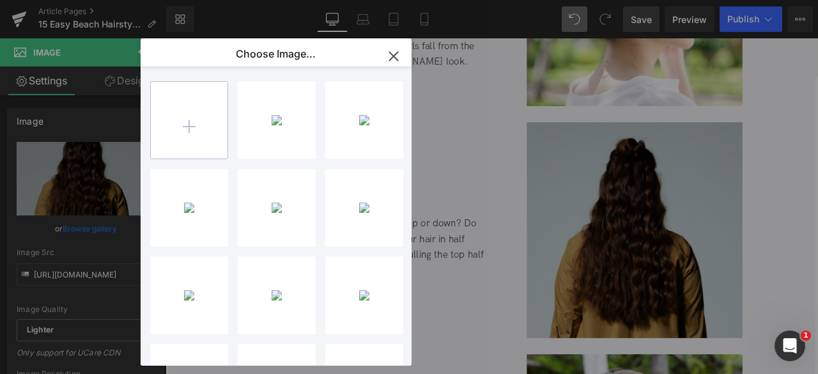
click at [166, 137] on input "file" at bounding box center [189, 120] width 77 height 77
type input "C:\fakepath\fwepjo_square.jpg"
click at [95, 0] on div "You are previewing how the will restyle your page. You can not edit Elements in…" at bounding box center [409, 0] width 818 height 0
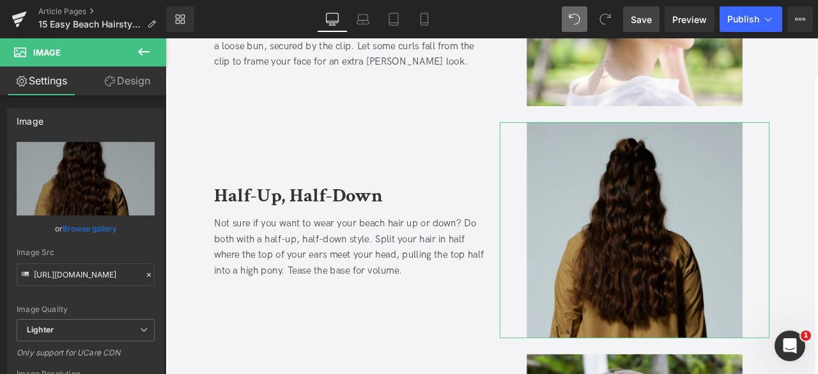
click at [95, 236] on link "Browse gallery" at bounding box center [90, 228] width 54 height 22
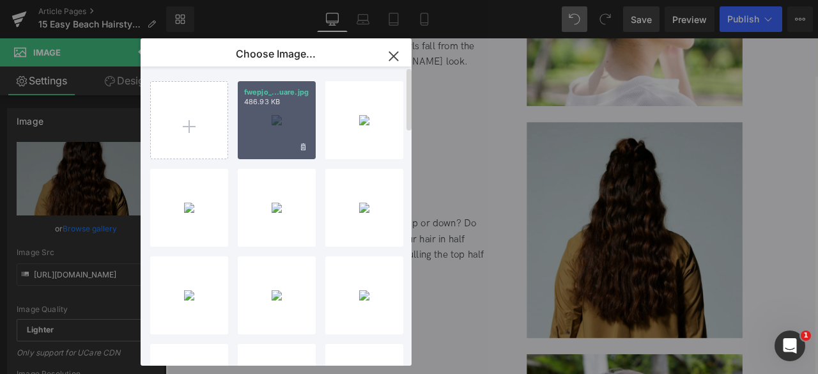
click at [270, 133] on div "fwepjo_...uare.jpg 486.93 KB" at bounding box center [277, 120] width 78 height 78
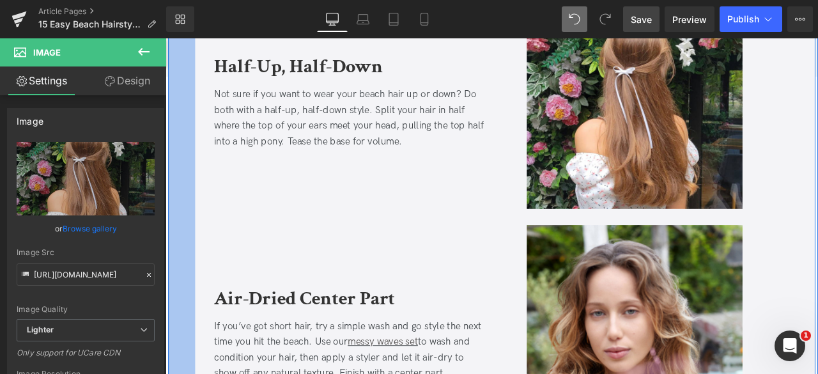
scroll to position [3349, 0]
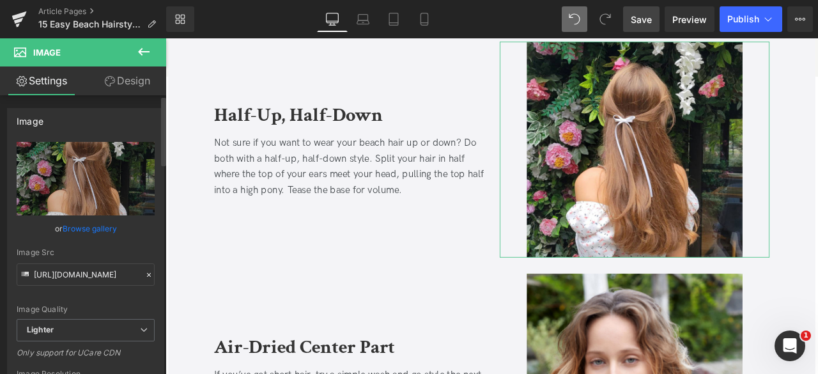
click at [97, 226] on link "Browse gallery" at bounding box center [90, 228] width 54 height 22
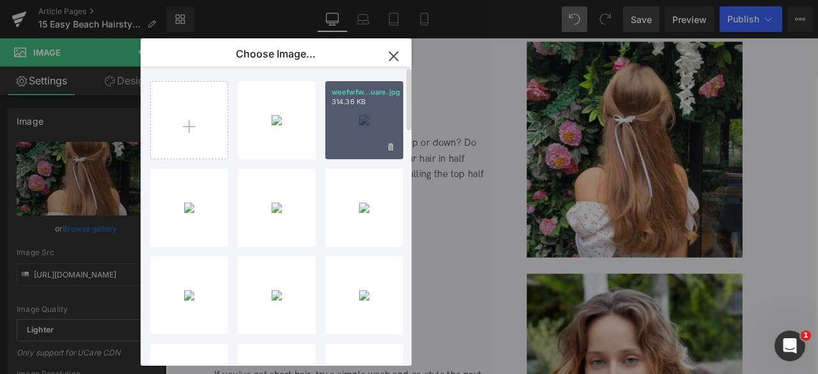
click at [335, 114] on div "weefwfw...uare.jpg 314.36 KB" at bounding box center [364, 120] width 78 height 78
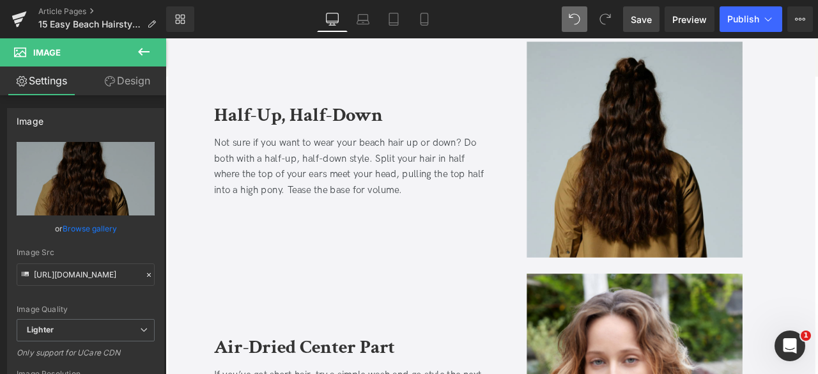
click at [634, 17] on span "Save" at bounding box center [641, 19] width 21 height 13
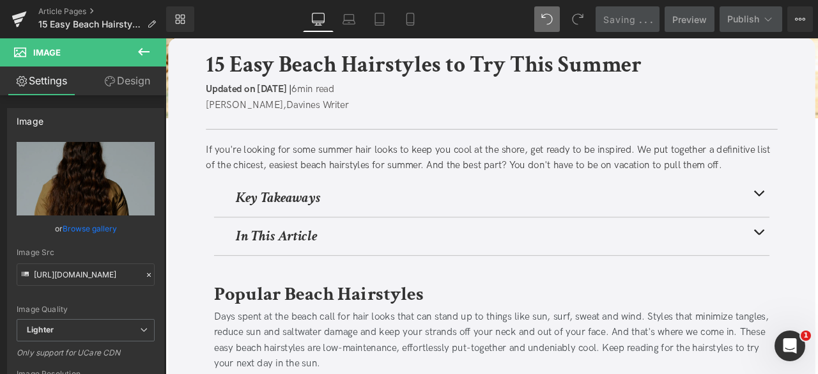
scroll to position [0, 0]
